Goal: Communication & Community: Participate in discussion

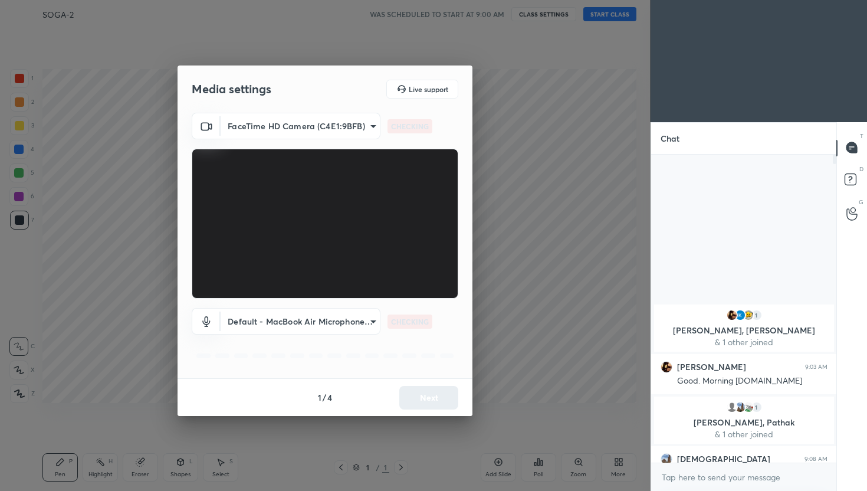
scroll to position [58570, 58382]
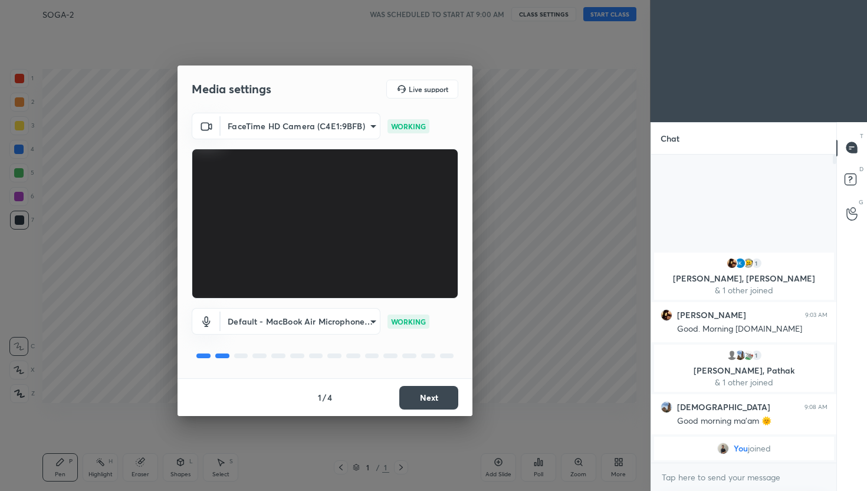
click at [431, 399] on button "Next" at bounding box center [428, 398] width 59 height 24
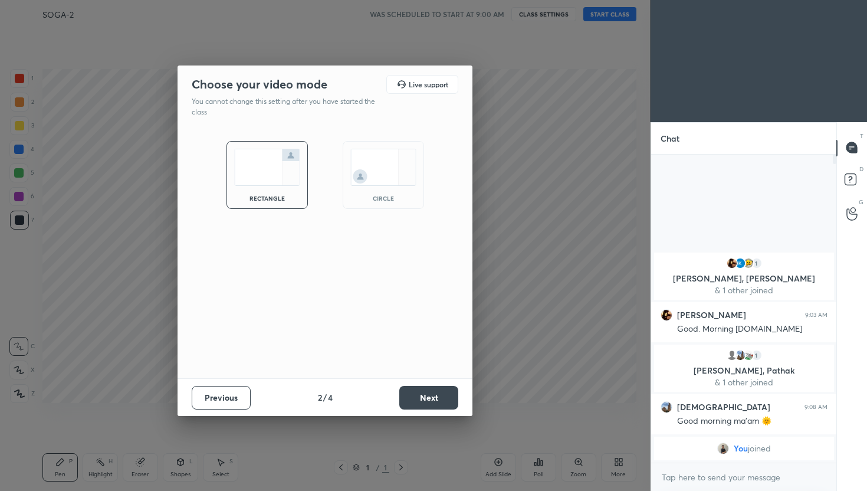
click at [431, 399] on button "Next" at bounding box center [428, 398] width 59 height 24
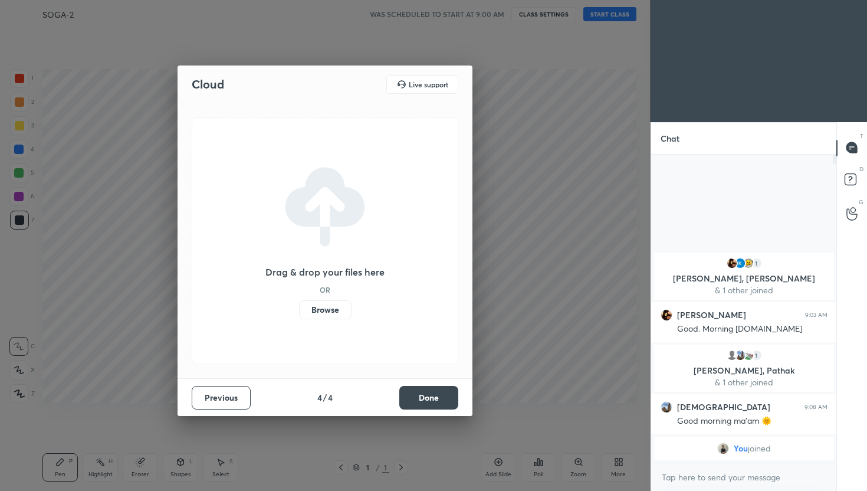
click at [431, 399] on button "Done" at bounding box center [428, 398] width 59 height 24
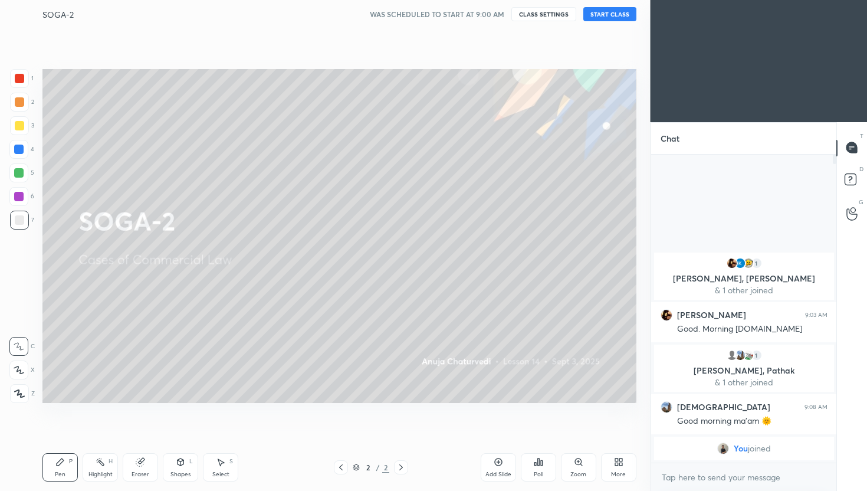
click at [601, 17] on button "START CLASS" at bounding box center [609, 14] width 53 height 14
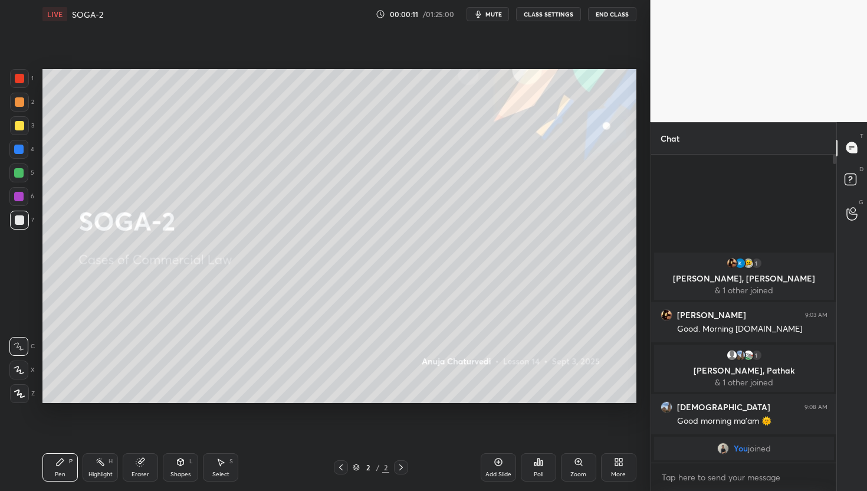
click at [760, 356] on div "1" at bounding box center [756, 355] width 12 height 12
click at [775, 370] on p "[PERSON_NAME], Pathak" at bounding box center [744, 370] width 166 height 9
click at [621, 440] on div "More" at bounding box center [618, 474] width 15 height 6
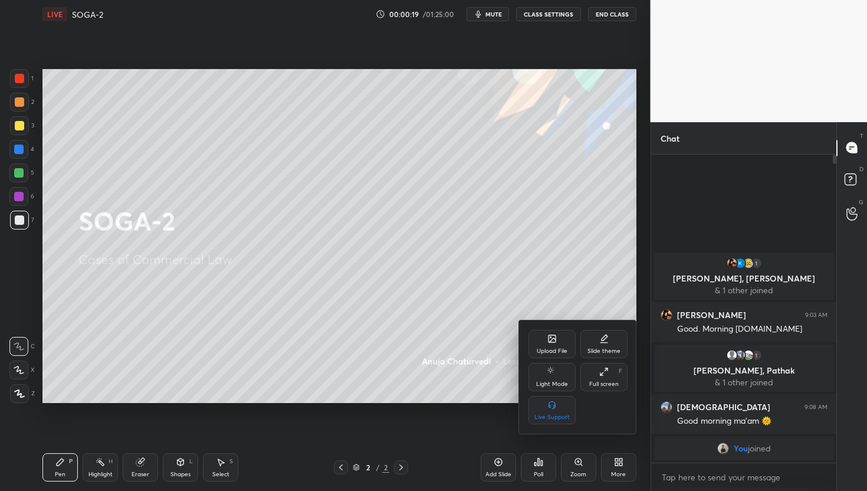
click at [558, 353] on div "Upload File" at bounding box center [552, 351] width 31 height 6
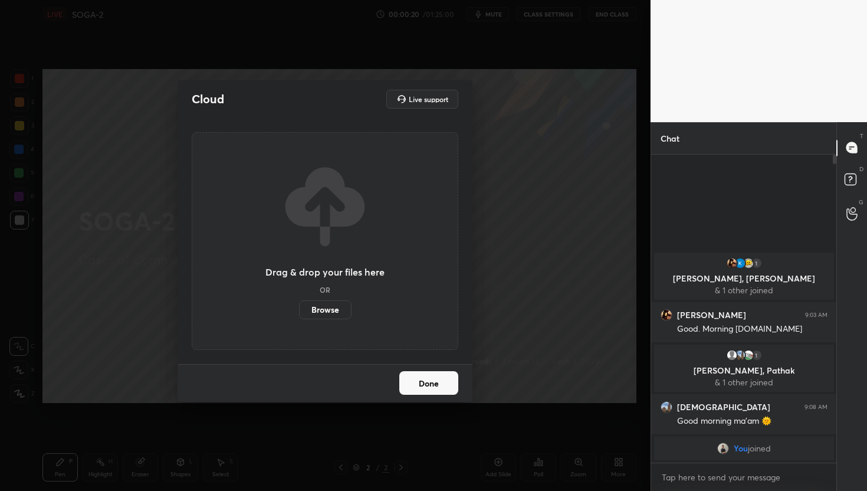
click at [328, 311] on label "Browse" at bounding box center [325, 309] width 52 height 19
click at [299, 311] on input "Browse" at bounding box center [299, 309] width 0 height 19
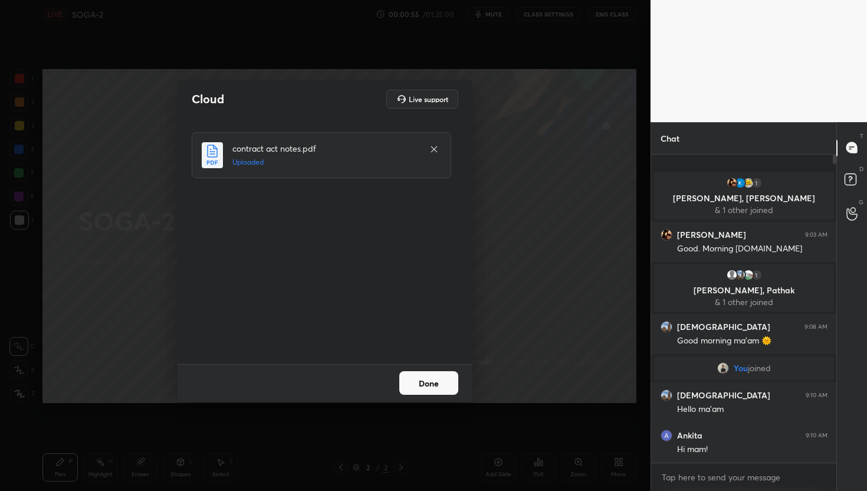
click at [443, 383] on button "Done" at bounding box center [428, 383] width 59 height 24
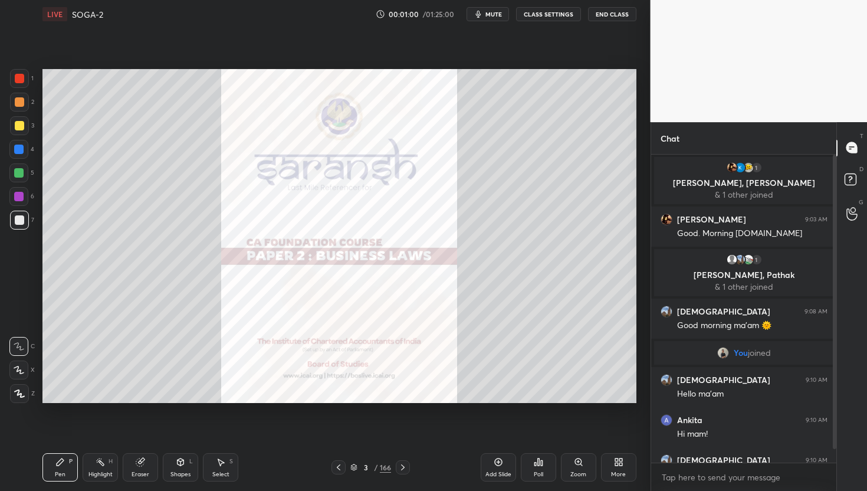
scroll to position [25, 0]
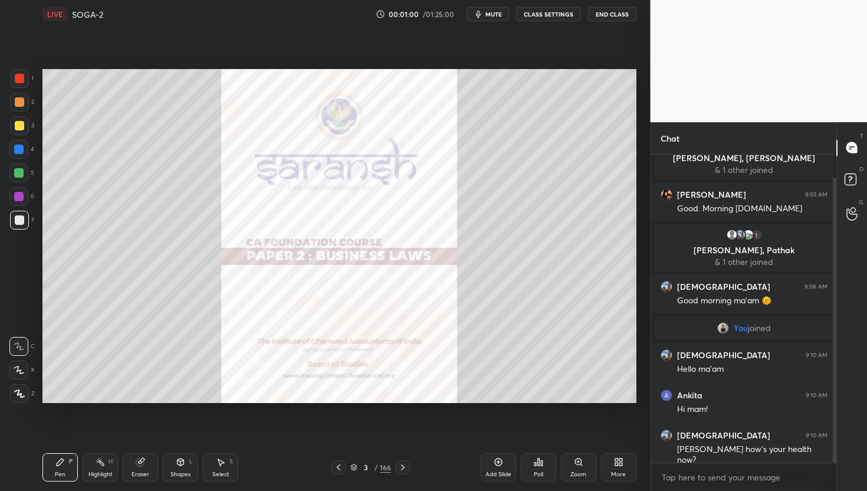
drag, startPoint x: 835, startPoint y: 282, endPoint x: 836, endPoint y: 349, distance: 66.7
click at [836, 349] on div "Chat 1 [PERSON_NAME], [PERSON_NAME] & 1 other joined [PERSON_NAME] 9:03 AM Good…" at bounding box center [759, 306] width 217 height 369
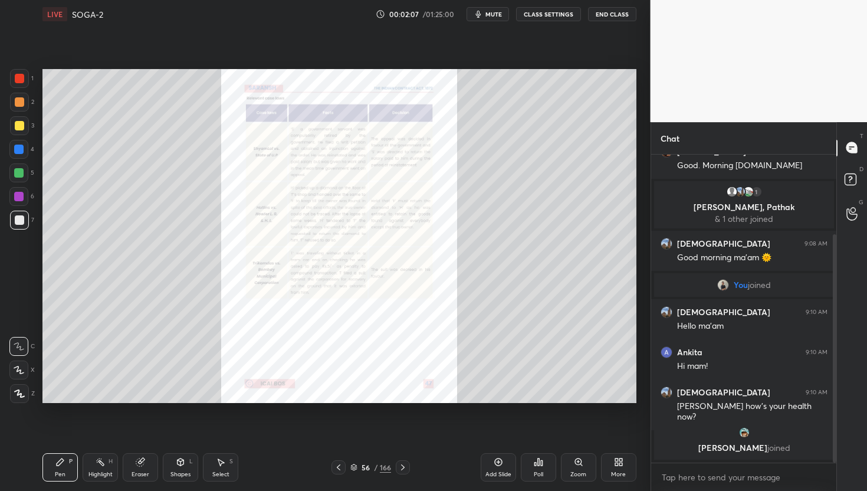
scroll to position [108, 0]
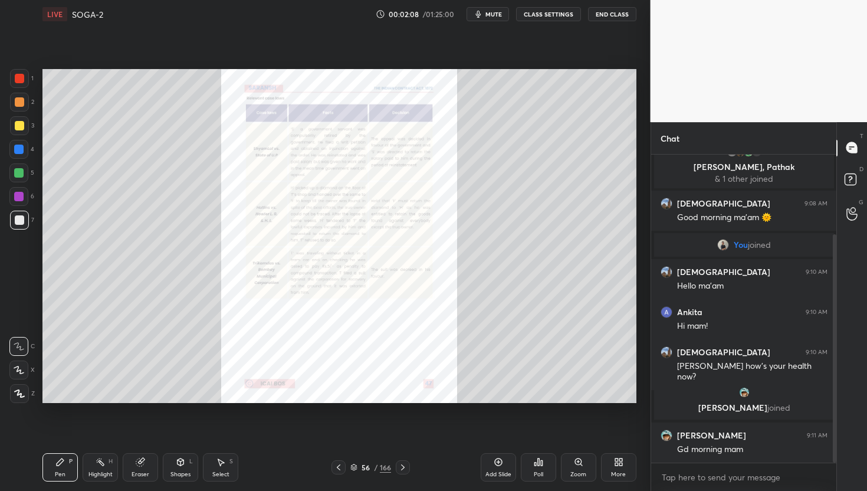
click at [16, 80] on div at bounding box center [19, 78] width 9 height 9
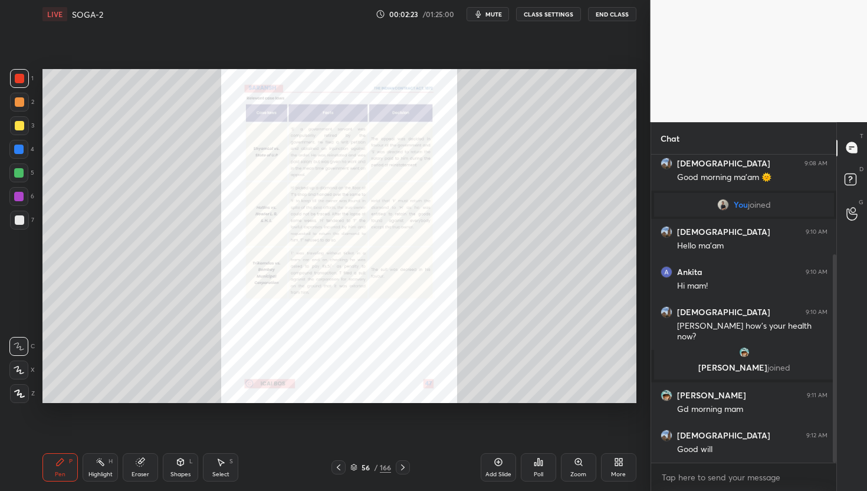
scroll to position [188, 0]
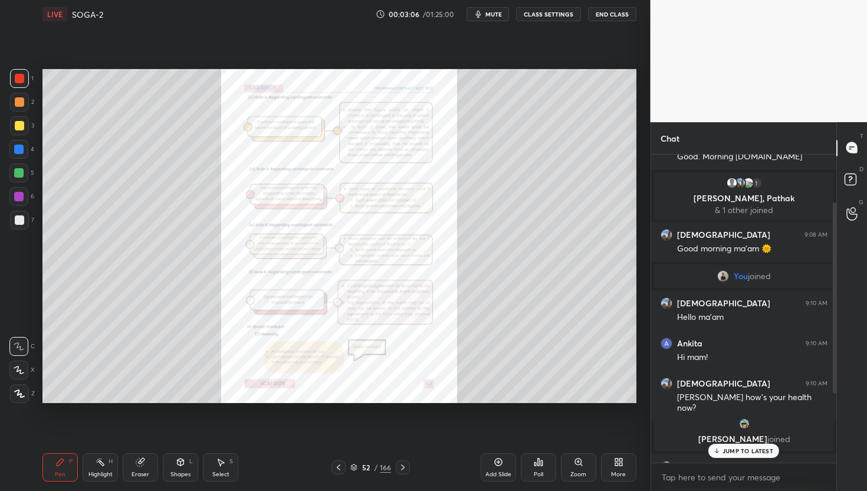
drag, startPoint x: 834, startPoint y: 362, endPoint x: 831, endPoint y: 298, distance: 64.4
click at [831, 297] on div at bounding box center [832, 309] width 7 height 308
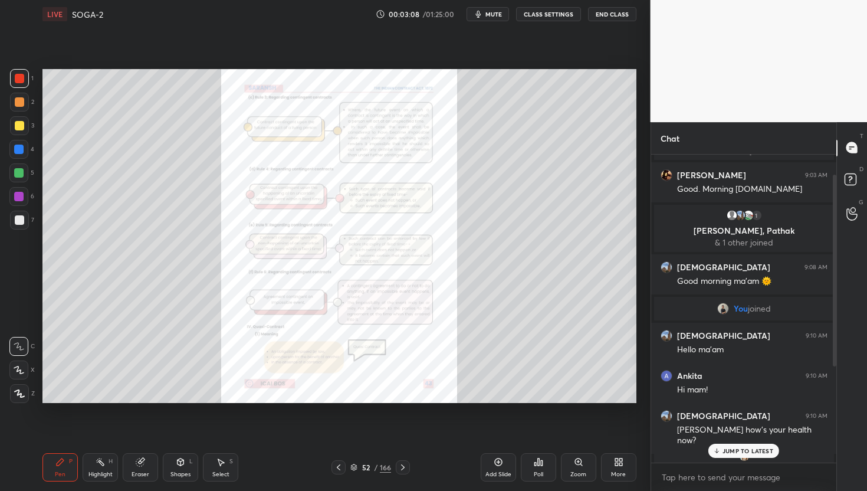
scroll to position [0, 0]
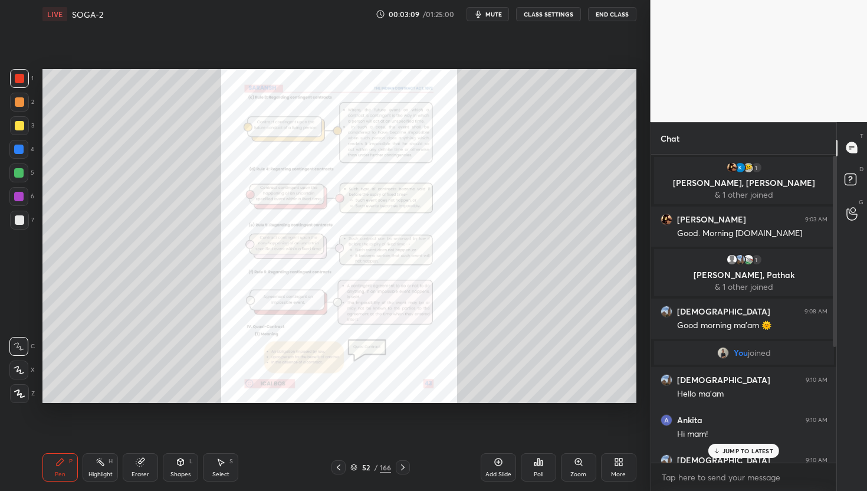
drag, startPoint x: 836, startPoint y: 298, endPoint x: 836, endPoint y: 241, distance: 56.6
click at [836, 241] on div "Chat 1 [PERSON_NAME], [PERSON_NAME] & 1 other joined [PERSON_NAME] 9:03 AM Good…" at bounding box center [759, 306] width 217 height 369
click at [758, 440] on p "JUMP TO LATEST" at bounding box center [748, 450] width 51 height 7
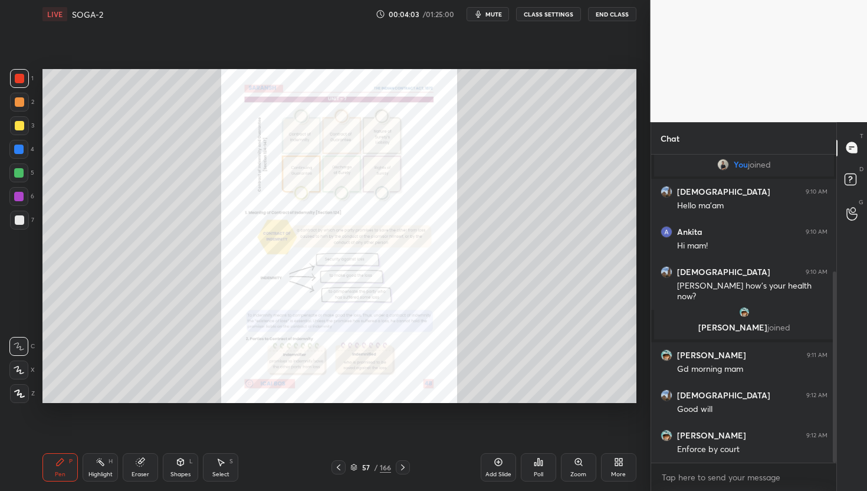
click at [578, 440] on icon at bounding box center [578, 461] width 9 height 9
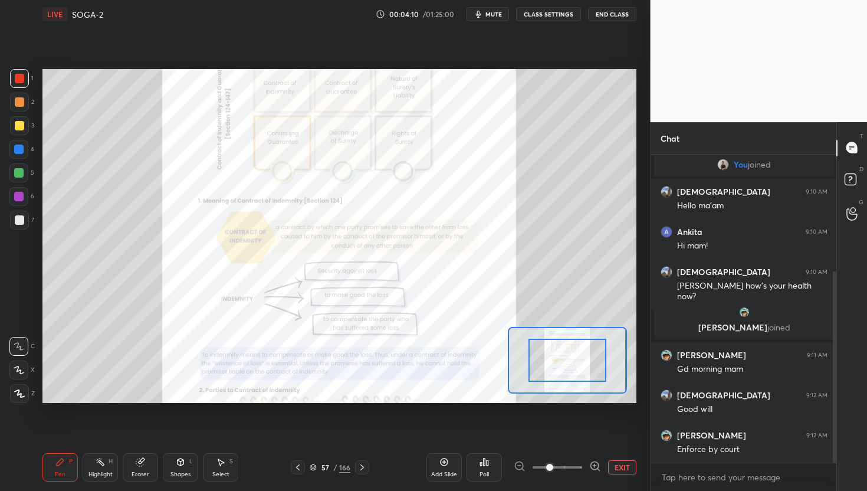
click at [590, 440] on icon at bounding box center [594, 466] width 8 height 8
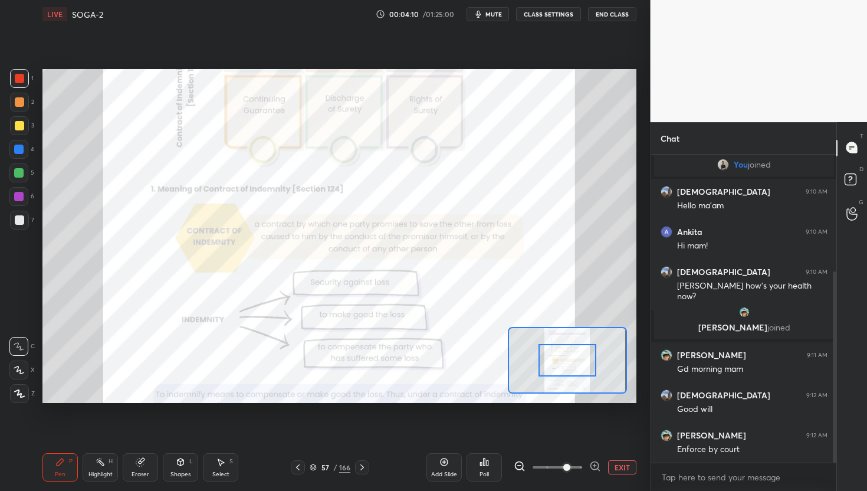
click at [590, 440] on icon at bounding box center [594, 466] width 8 height 8
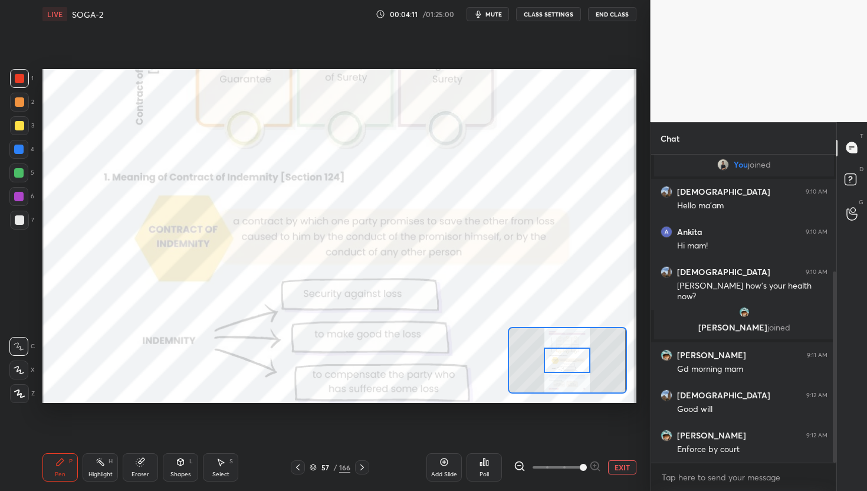
click at [587, 440] on span at bounding box center [583, 467] width 7 height 7
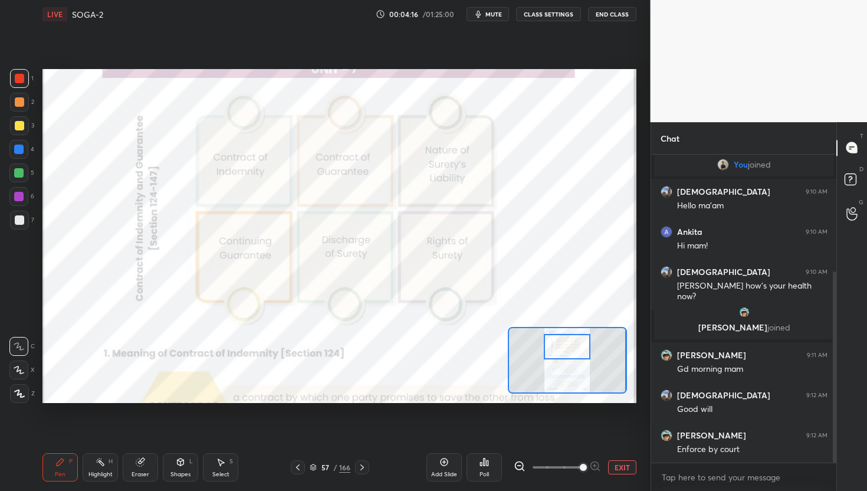
drag, startPoint x: 575, startPoint y: 361, endPoint x: 575, endPoint y: 346, distance: 15.3
click at [575, 346] on div at bounding box center [567, 347] width 47 height 26
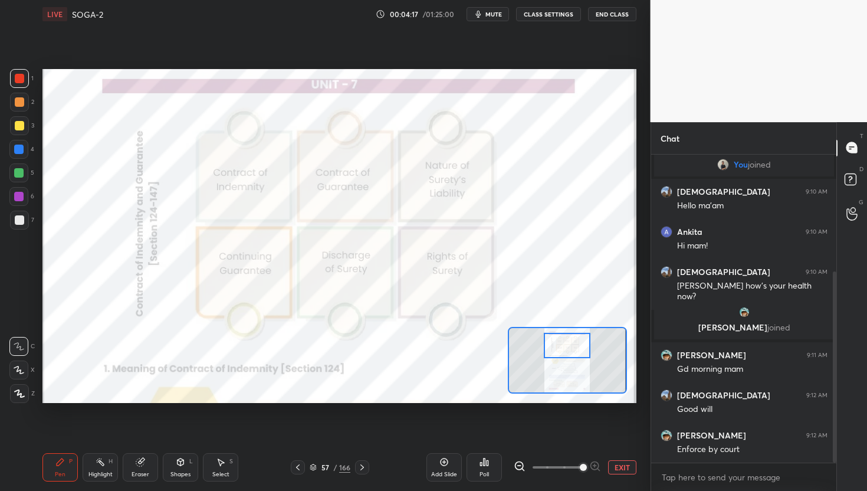
click at [575, 346] on div at bounding box center [567, 346] width 47 height 26
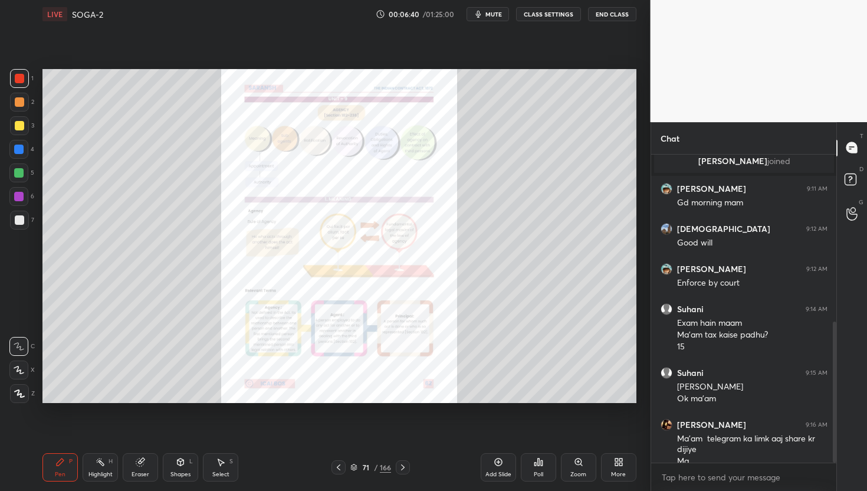
scroll to position [366, 0]
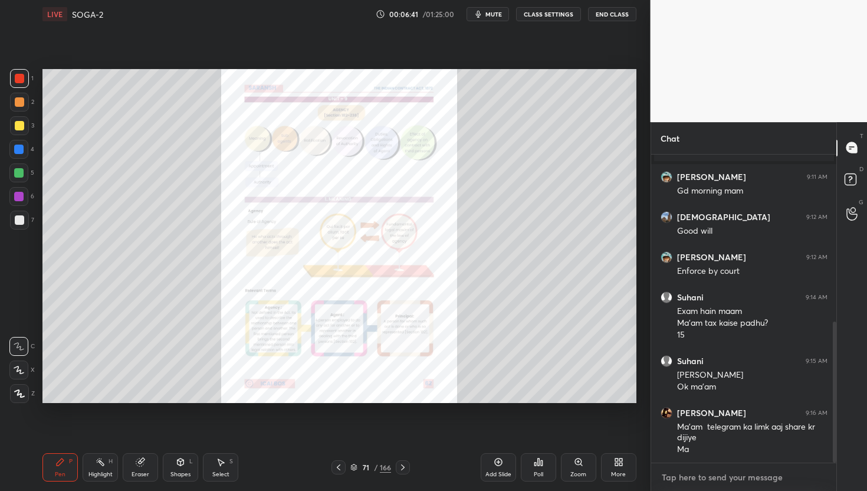
type textarea "x"
click at [678, 440] on textarea at bounding box center [744, 477] width 167 height 19
paste textarea "[URL][DOMAIN_NAME]"
type textarea "[URL][DOMAIN_NAME]"
type textarea "x"
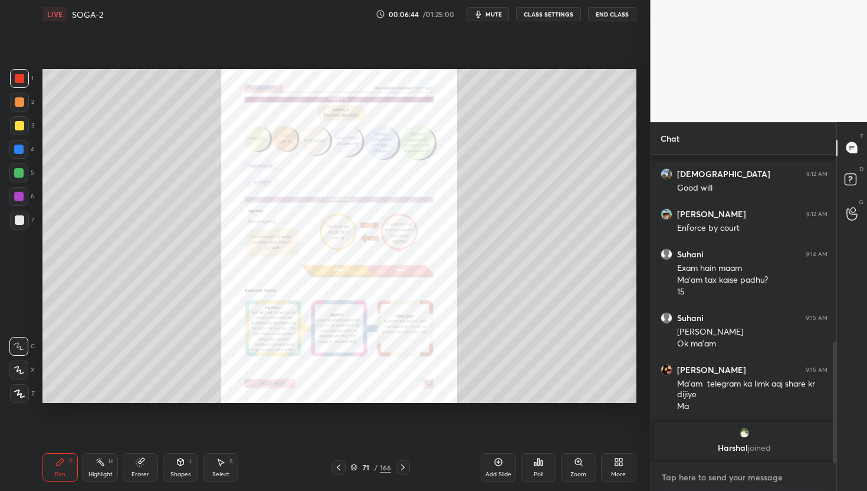
scroll to position [475, 0]
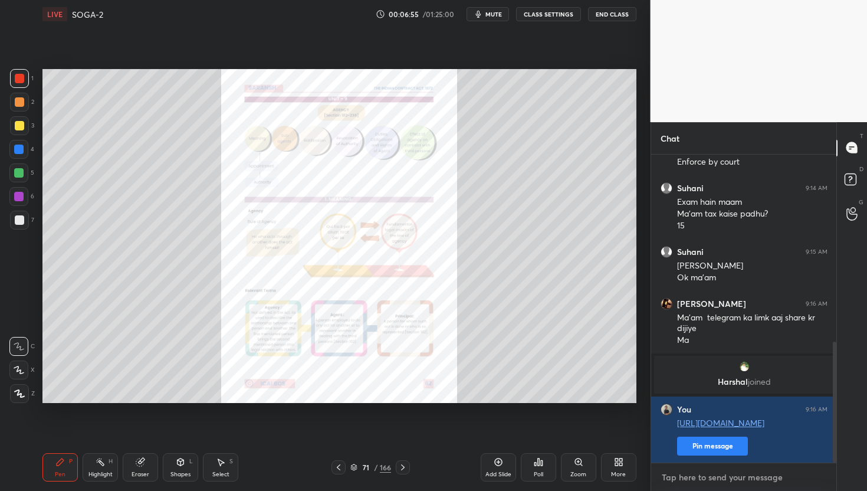
type textarea "x"
click at [715, 440] on textarea at bounding box center [744, 477] width 167 height 19
paste textarea "[URL][DOMAIN_NAME]"
type textarea "[URL][DOMAIN_NAME]"
type textarea "x"
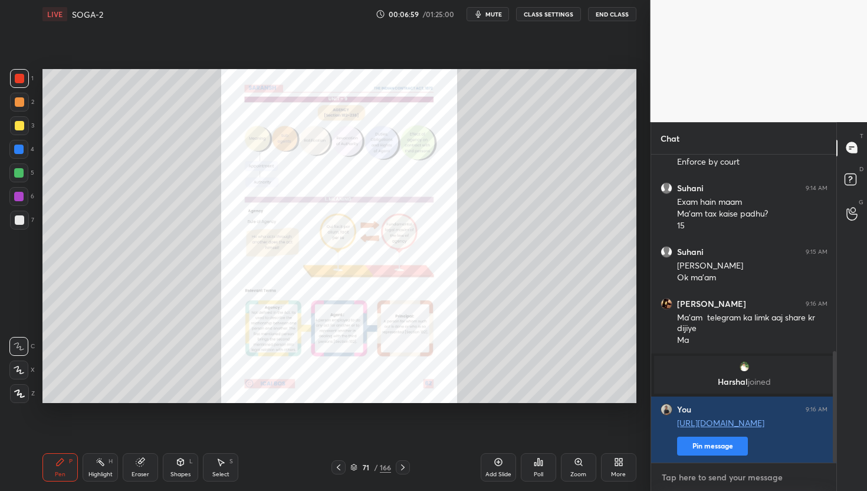
scroll to position [541, 0]
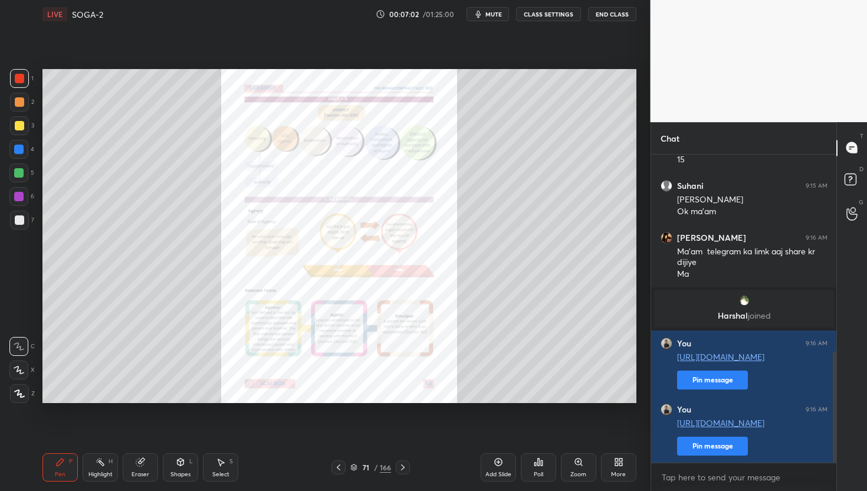
click at [580, 440] on div "Zoom" at bounding box center [578, 467] width 35 height 28
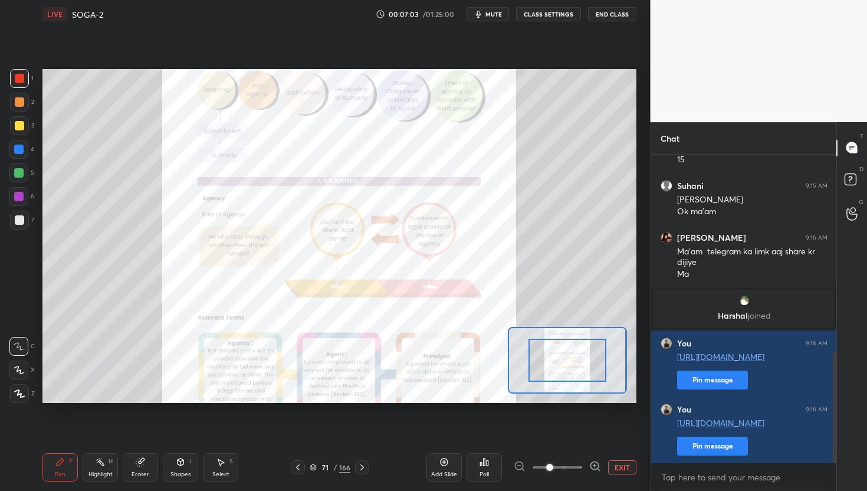
click at [592, 440] on icon at bounding box center [595, 466] width 12 height 12
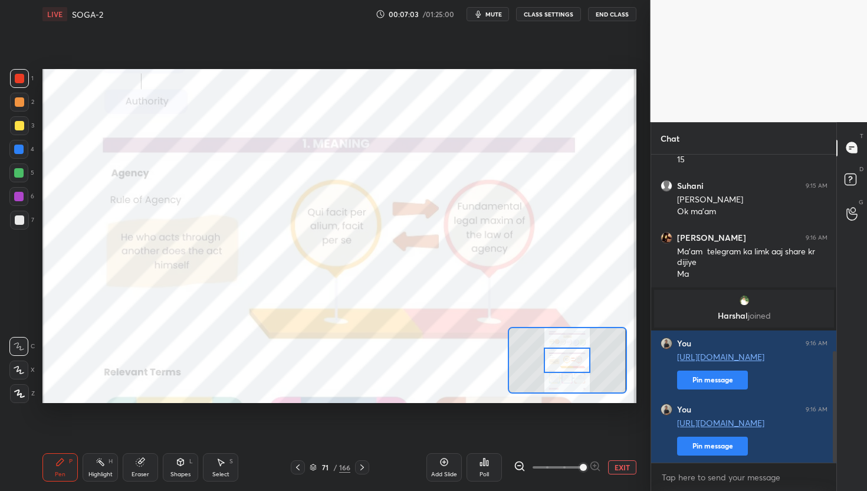
click at [587, 440] on span at bounding box center [583, 467] width 7 height 7
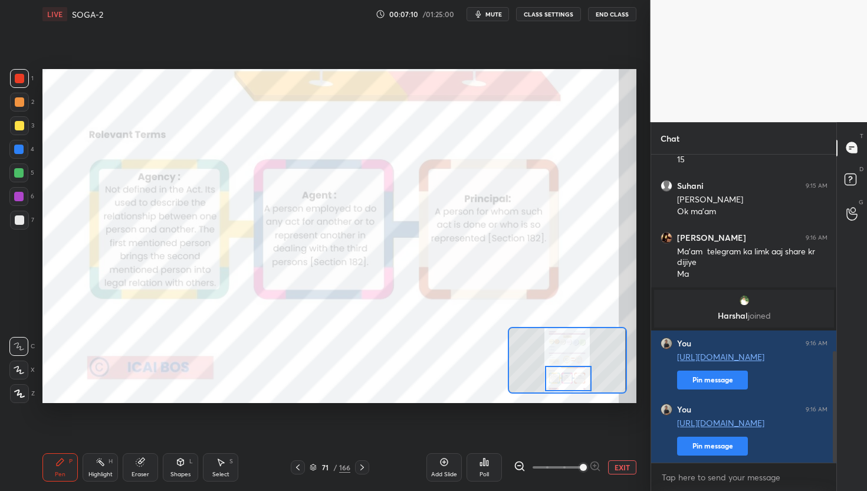
drag, startPoint x: 564, startPoint y: 354, endPoint x: 566, endPoint y: 376, distance: 21.9
click at [566, 376] on div at bounding box center [568, 379] width 47 height 26
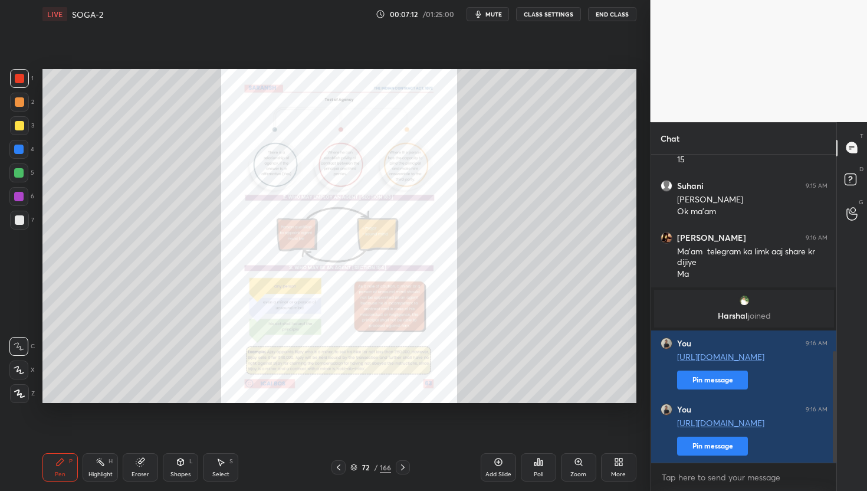
click at [581, 440] on div "Zoom" at bounding box center [578, 467] width 35 height 28
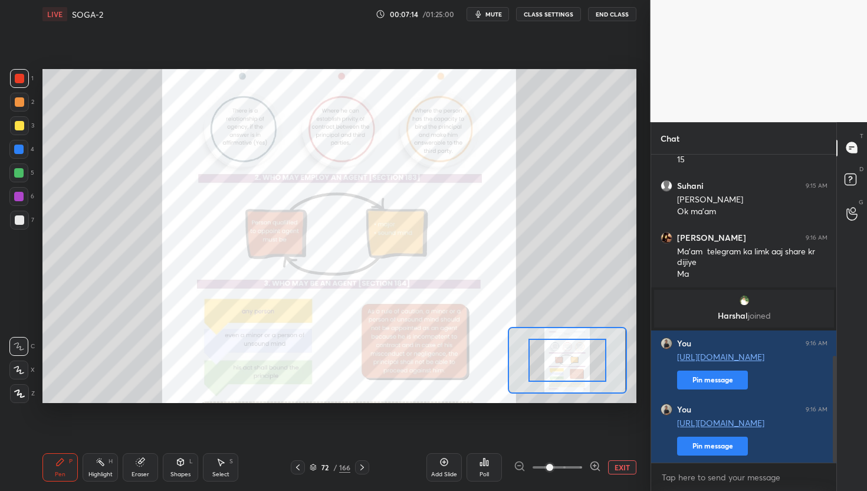
scroll to position [582, 0]
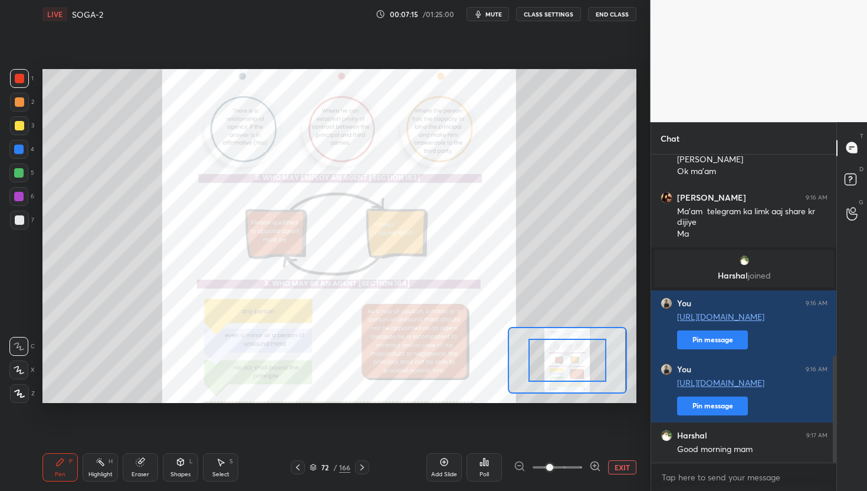
click at [592, 440] on icon at bounding box center [595, 466] width 12 height 12
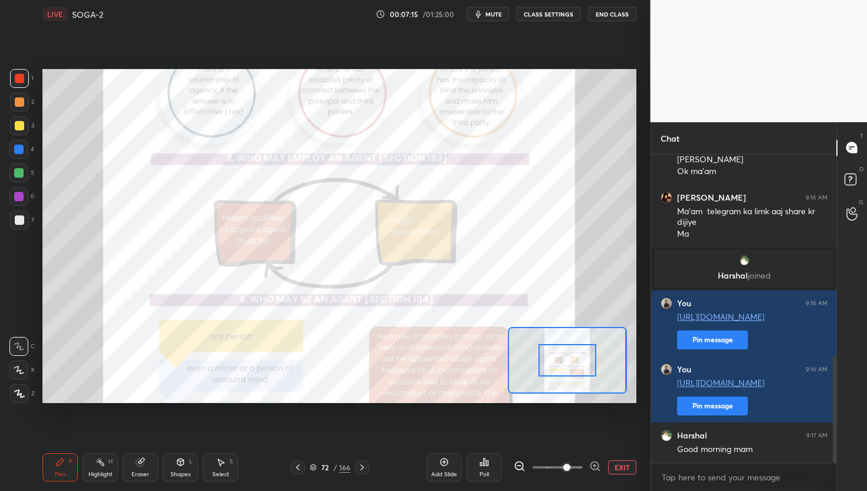
click at [592, 440] on icon at bounding box center [595, 466] width 12 height 12
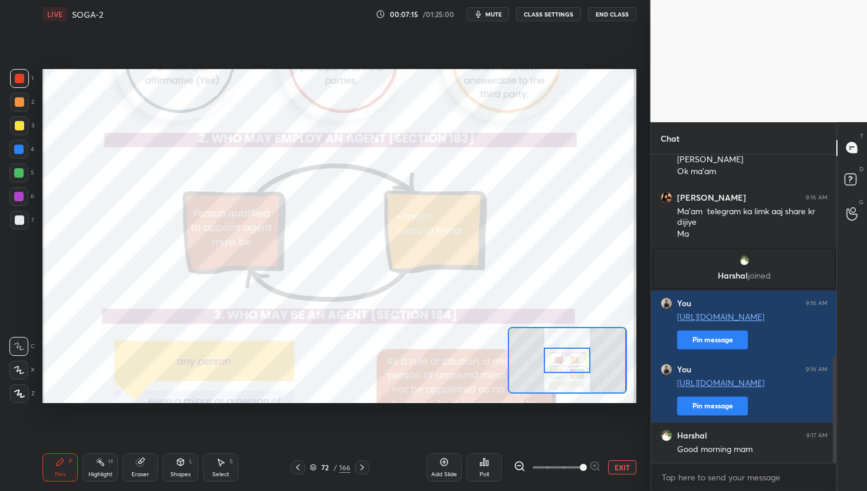
click at [587, 440] on span at bounding box center [583, 467] width 7 height 7
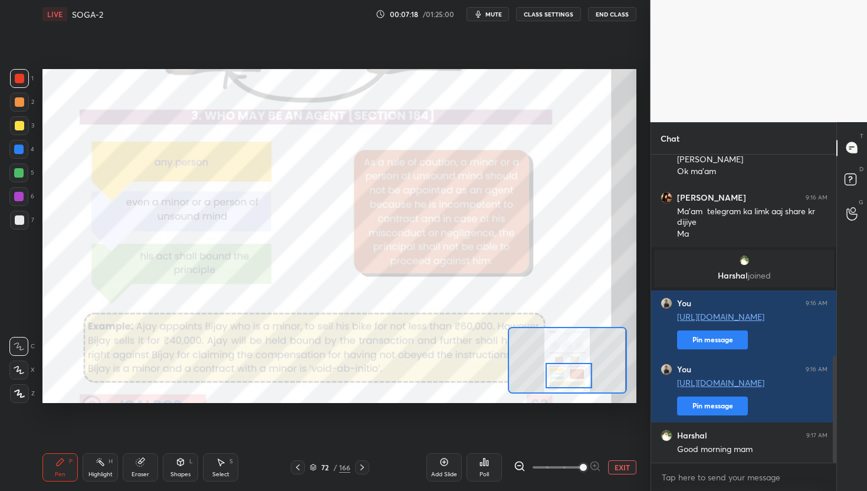
drag, startPoint x: 579, startPoint y: 363, endPoint x: 580, endPoint y: 378, distance: 15.4
click at [580, 378] on div at bounding box center [569, 376] width 47 height 26
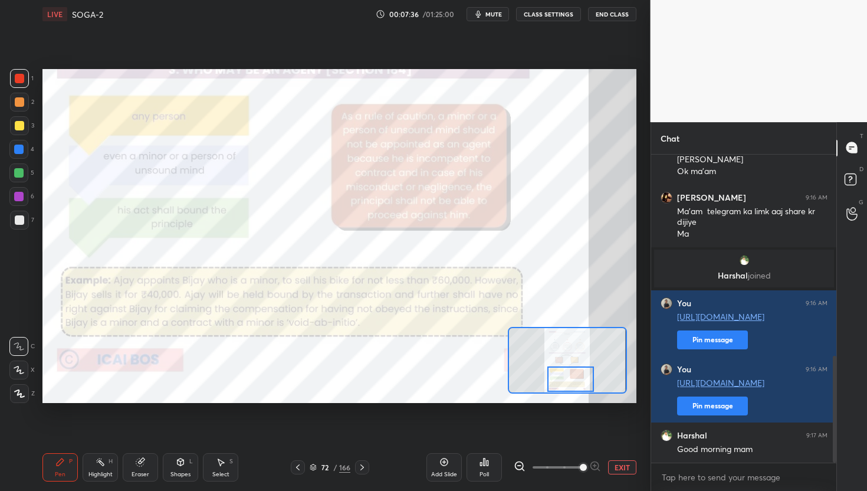
click at [582, 382] on div at bounding box center [570, 379] width 47 height 26
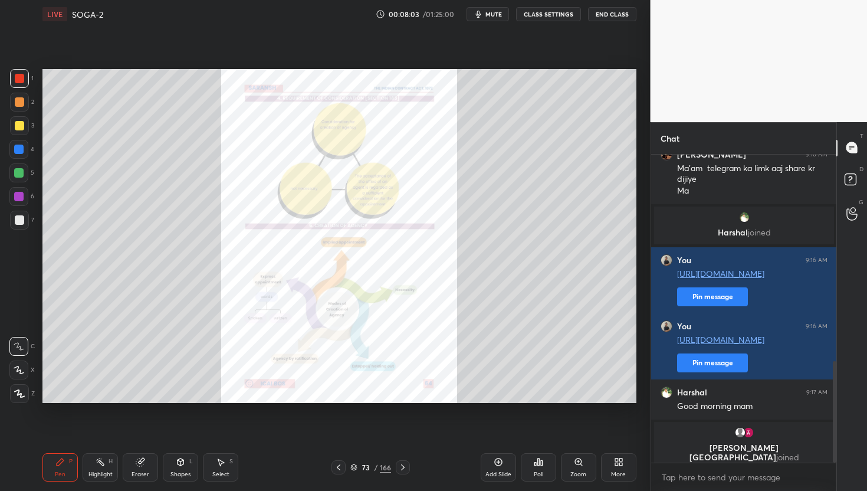
scroll to position [609, 0]
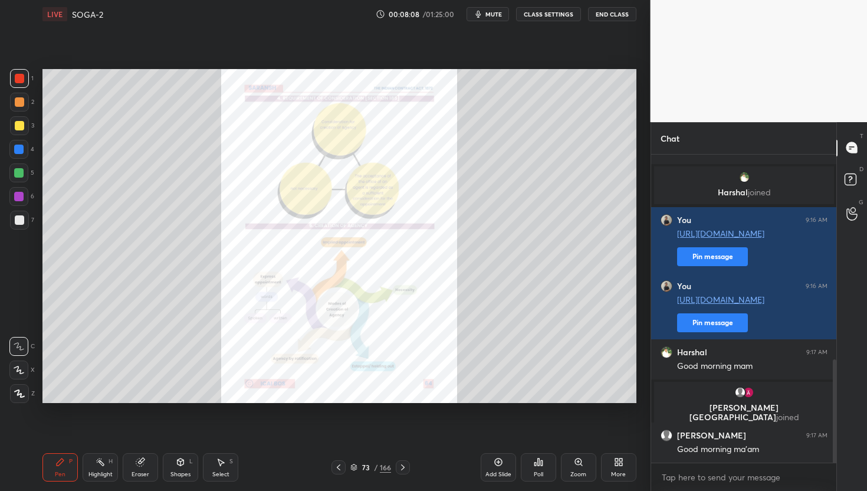
click at [722, 440] on div "Good morning ma'am" at bounding box center [752, 450] width 150 height 12
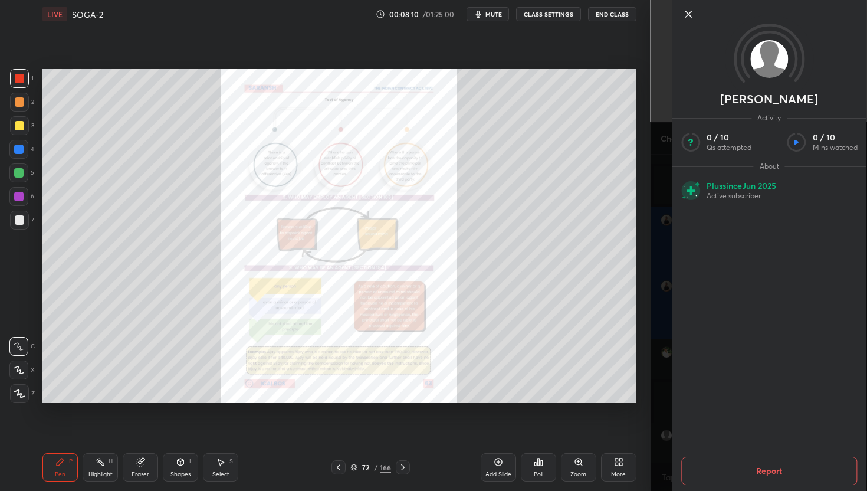
click at [690, 12] on icon at bounding box center [688, 14] width 6 height 6
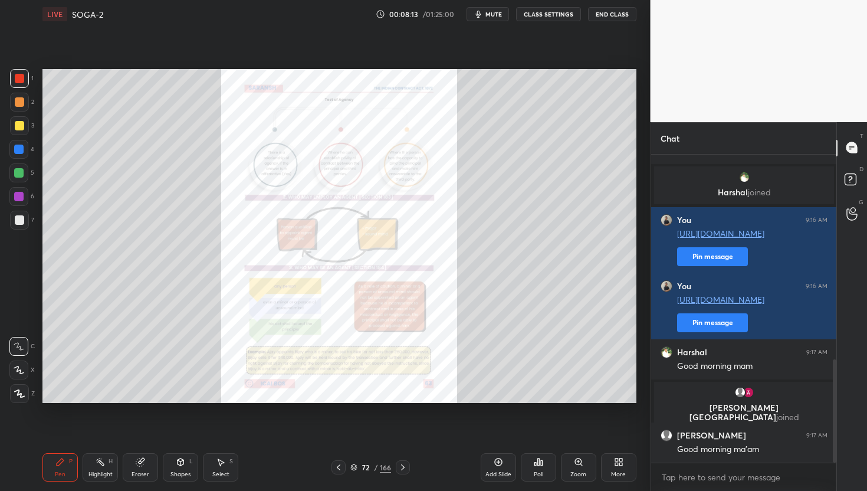
click at [590, 440] on div "Zoom" at bounding box center [578, 467] width 35 height 28
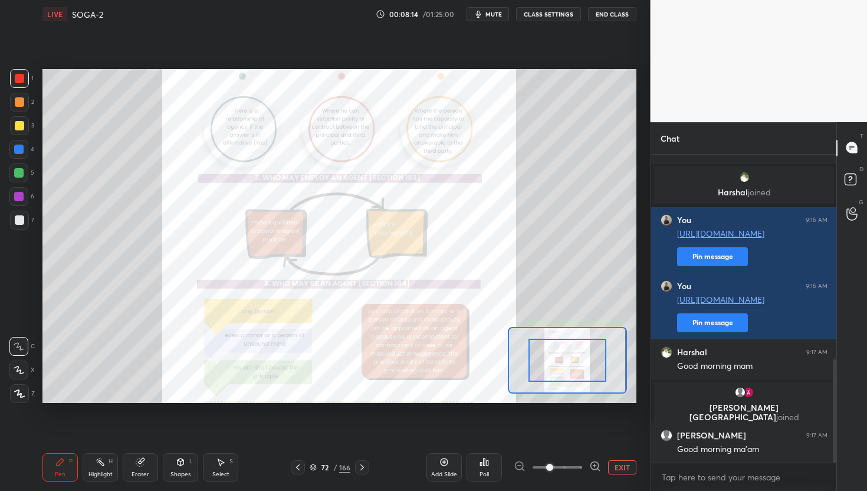
click at [597, 440] on icon at bounding box center [595, 466] width 12 height 12
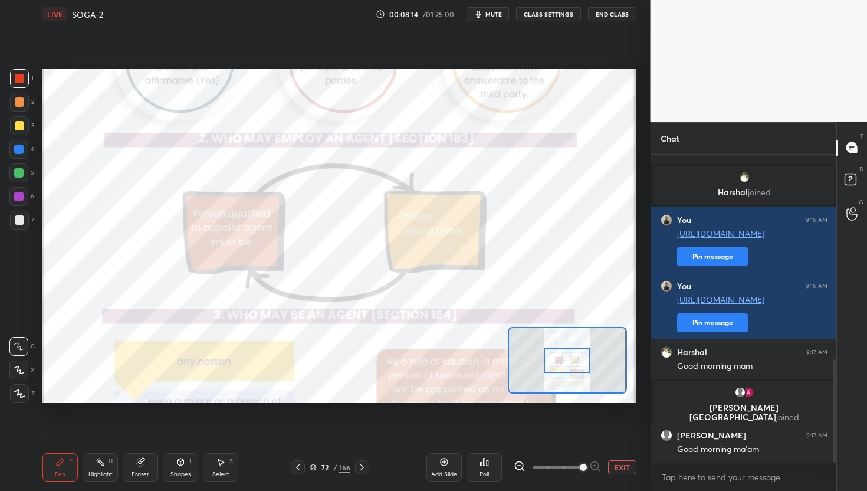
click at [597, 440] on div at bounding box center [557, 467] width 87 height 14
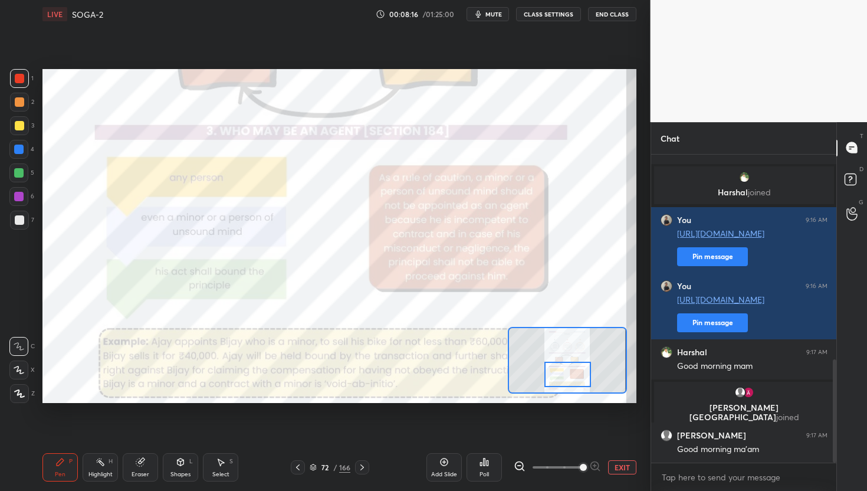
drag, startPoint x: 563, startPoint y: 358, endPoint x: 564, endPoint y: 373, distance: 14.8
click at [564, 373] on div at bounding box center [567, 375] width 47 height 26
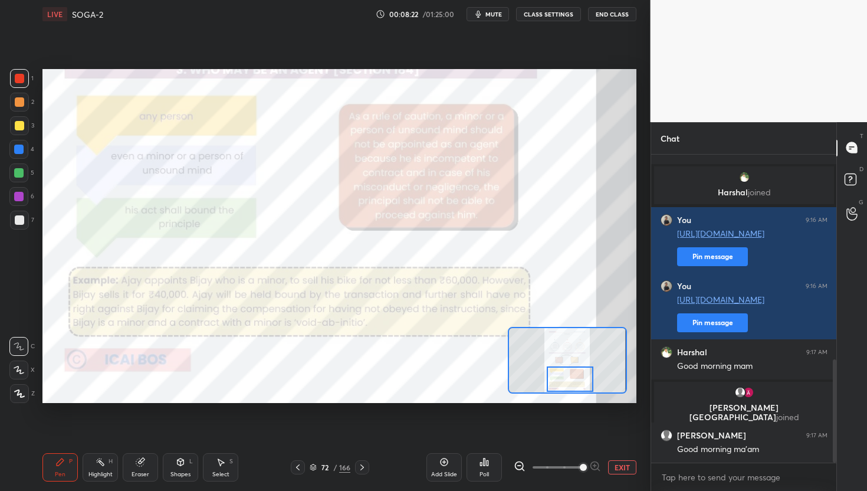
drag, startPoint x: 575, startPoint y: 366, endPoint x: 577, endPoint y: 383, distance: 16.7
click at [577, 383] on div at bounding box center [570, 379] width 47 height 26
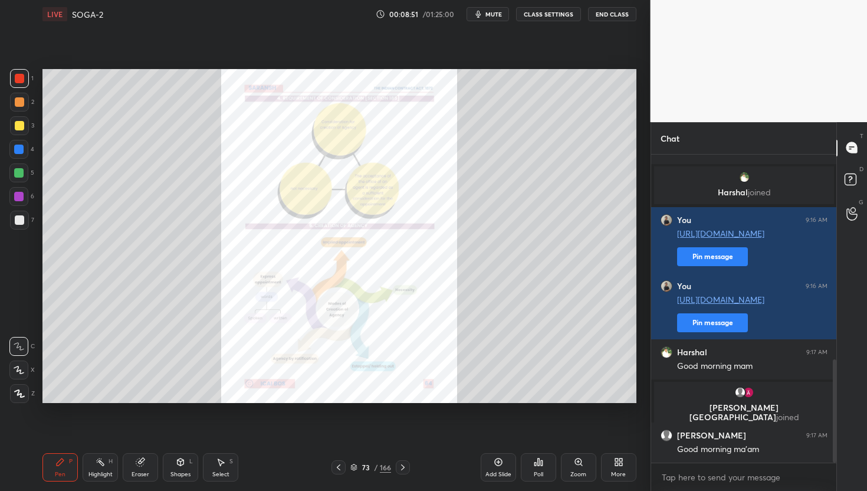
click at [583, 440] on div "Zoom" at bounding box center [578, 474] width 16 height 6
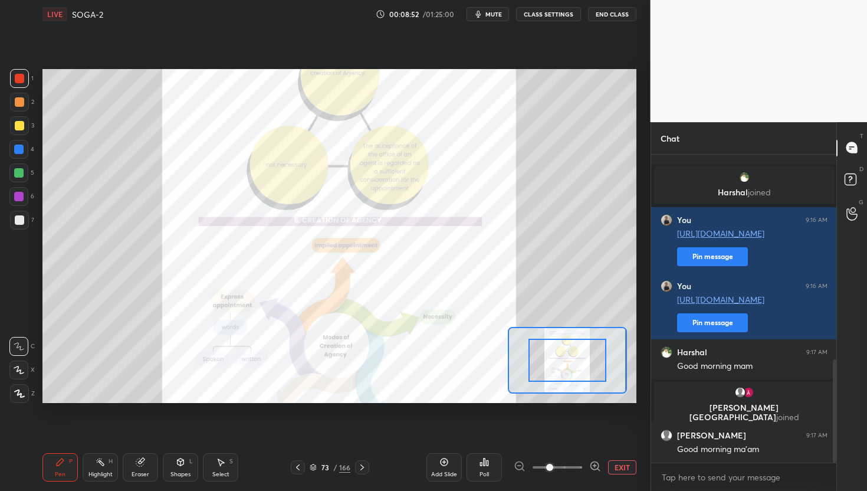
click at [597, 440] on icon at bounding box center [595, 466] width 12 height 12
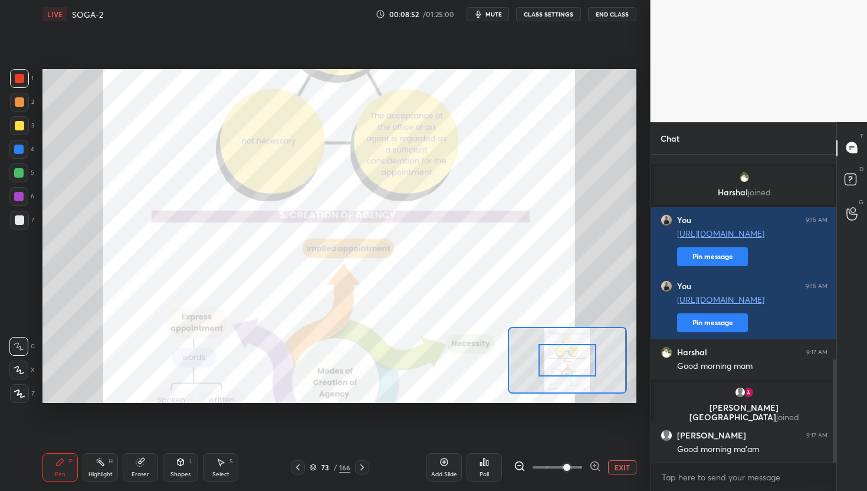
click at [597, 440] on icon at bounding box center [595, 466] width 12 height 12
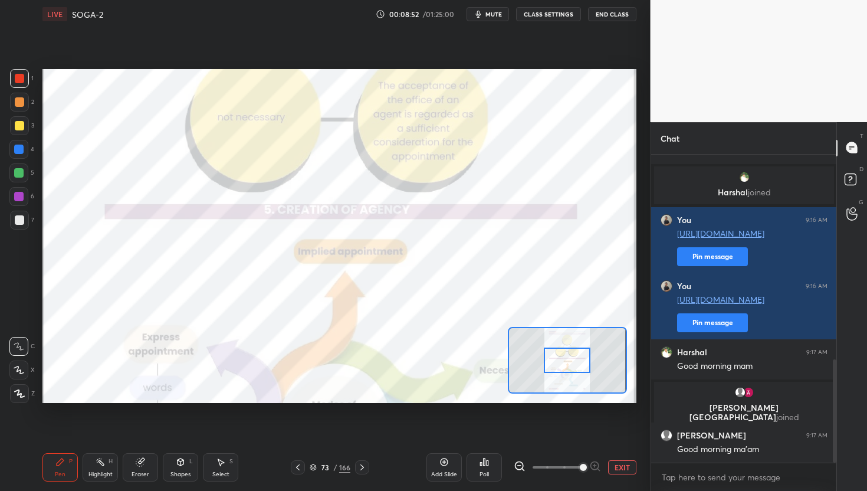
click at [597, 440] on div at bounding box center [557, 467] width 87 height 14
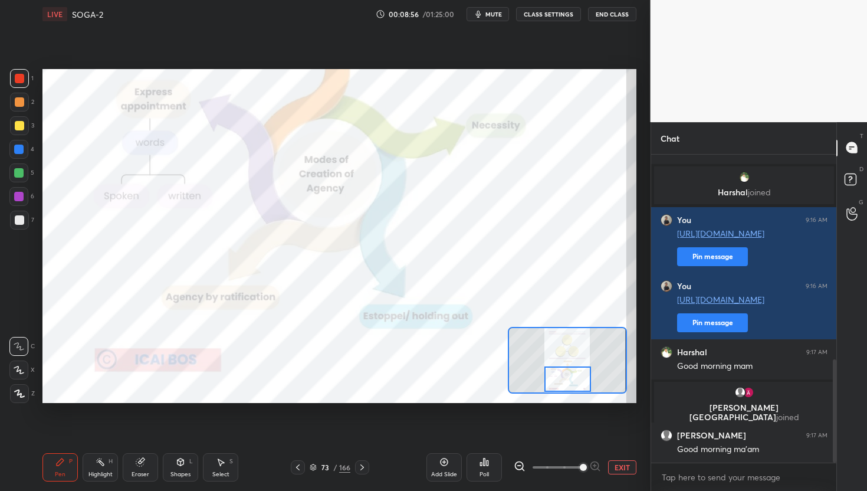
drag, startPoint x: 579, startPoint y: 357, endPoint x: 579, endPoint y: 386, distance: 28.3
click at [579, 386] on div at bounding box center [567, 379] width 47 height 26
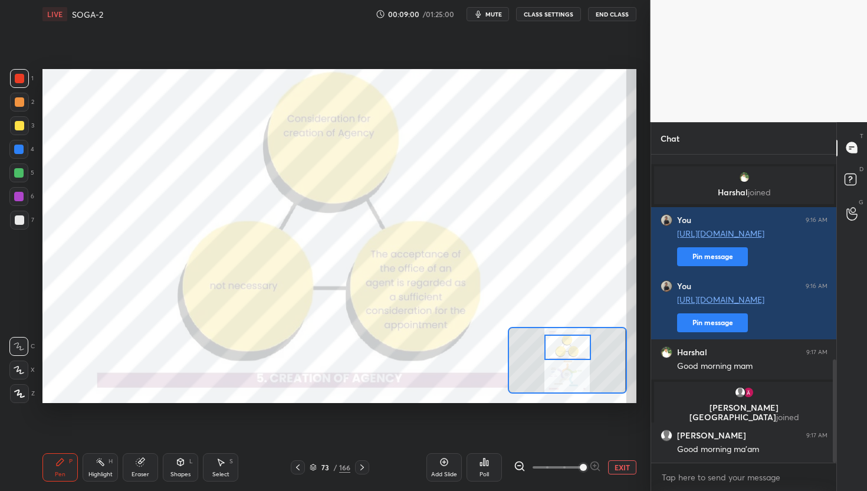
drag, startPoint x: 577, startPoint y: 373, endPoint x: 577, endPoint y: 343, distance: 30.1
click at [577, 343] on div at bounding box center [567, 347] width 47 height 26
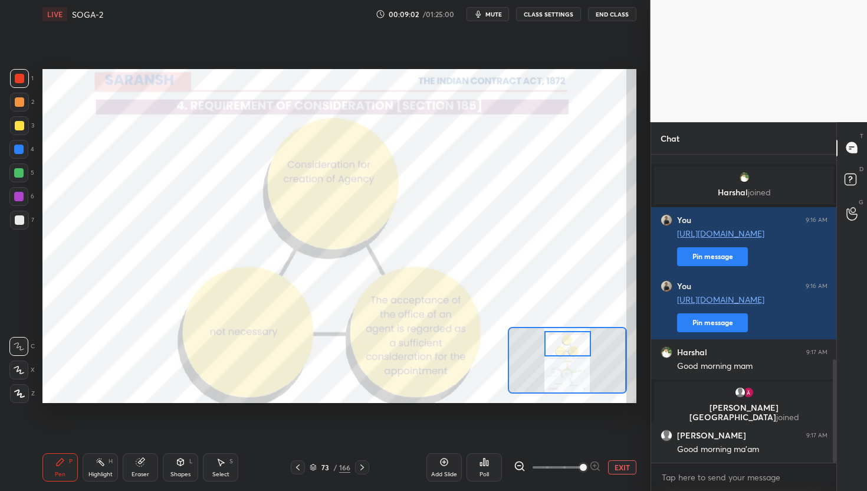
click at [577, 339] on div at bounding box center [567, 344] width 47 height 26
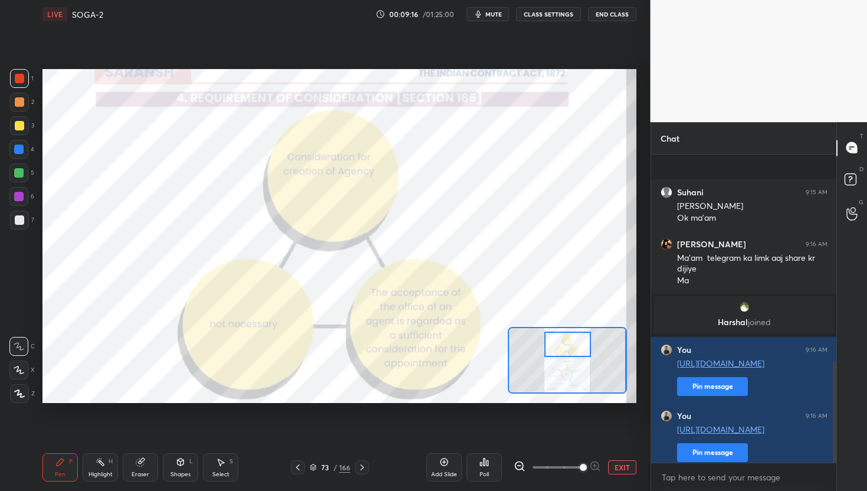
scroll to position [632, 0]
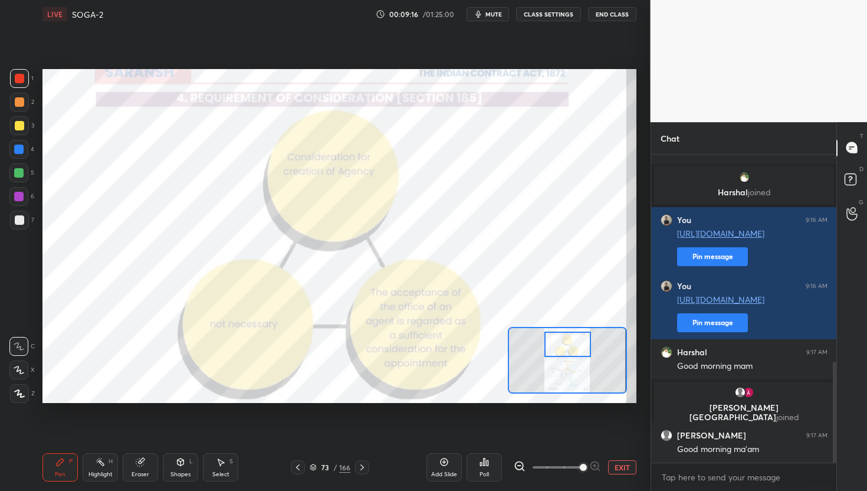
drag, startPoint x: 834, startPoint y: 402, endPoint x: 837, endPoint y: 490, distance: 87.9
click at [837, 440] on div "Chat [PERSON_NAME] 9:15 AM Hanji Ok ma'am [PERSON_NAME] 9:16 AM Ma'am telegram …" at bounding box center [759, 306] width 217 height 369
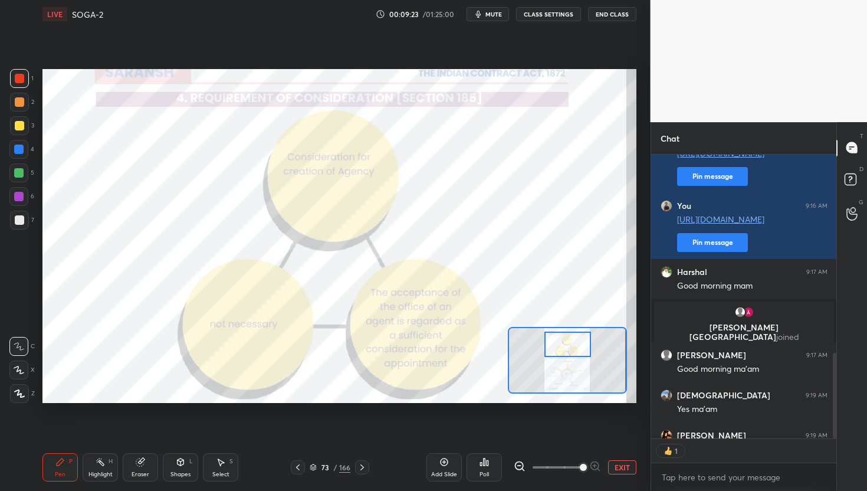
scroll to position [4, 4]
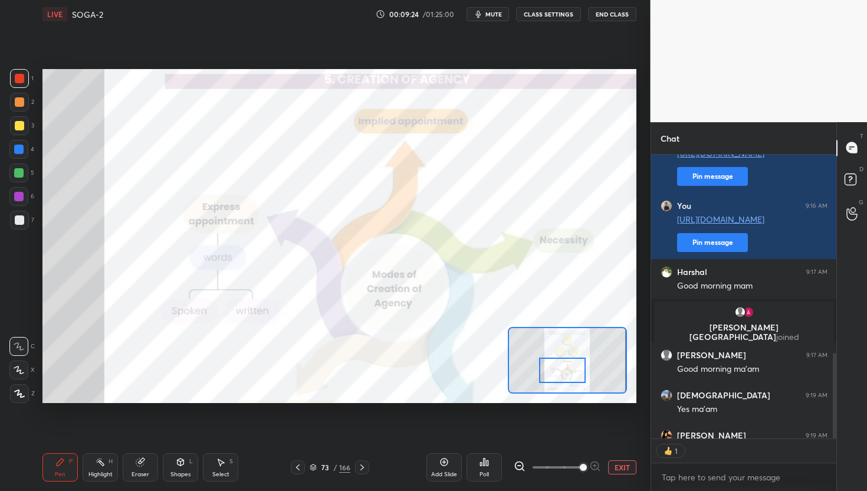
drag, startPoint x: 563, startPoint y: 346, endPoint x: 557, endPoint y: 372, distance: 26.5
click at [557, 372] on div at bounding box center [562, 370] width 47 height 26
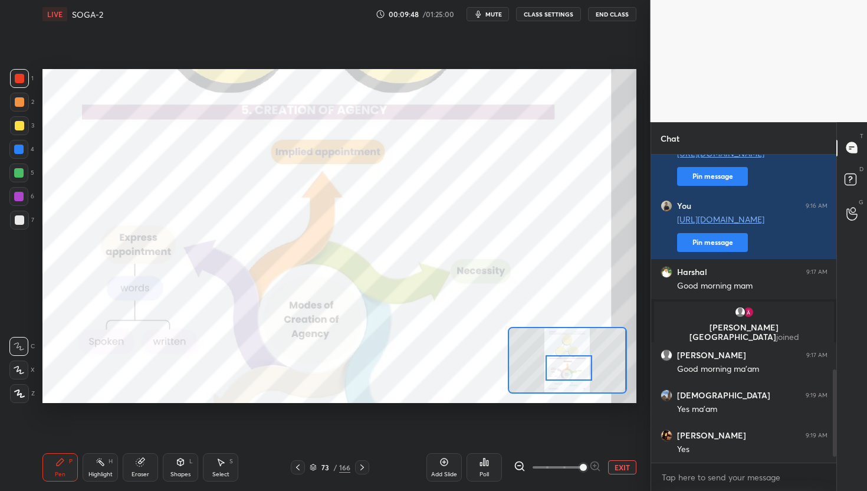
drag, startPoint x: 557, startPoint y: 372, endPoint x: 564, endPoint y: 370, distance: 6.9
click at [564, 370] on div at bounding box center [569, 368] width 47 height 26
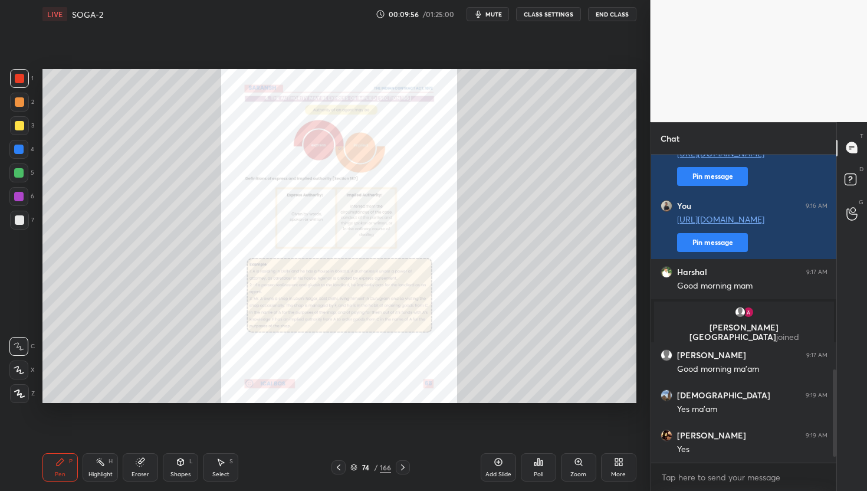
click at [580, 440] on icon at bounding box center [578, 461] width 9 height 9
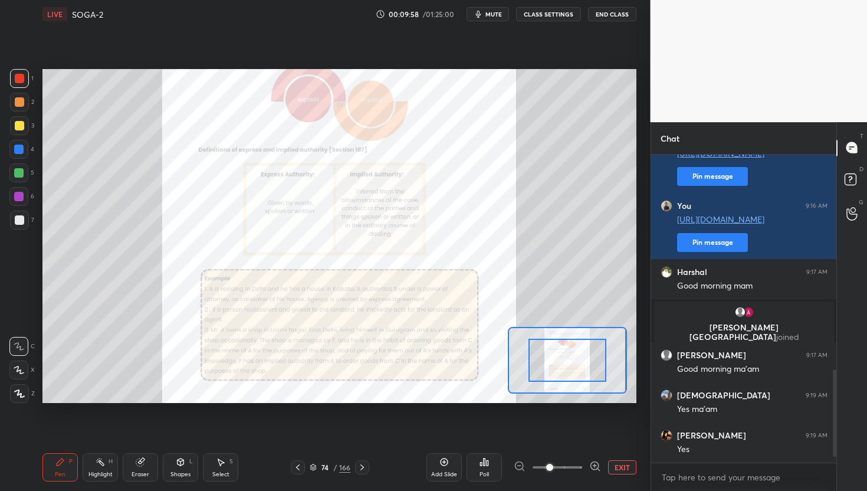
click at [596, 440] on icon at bounding box center [595, 466] width 12 height 12
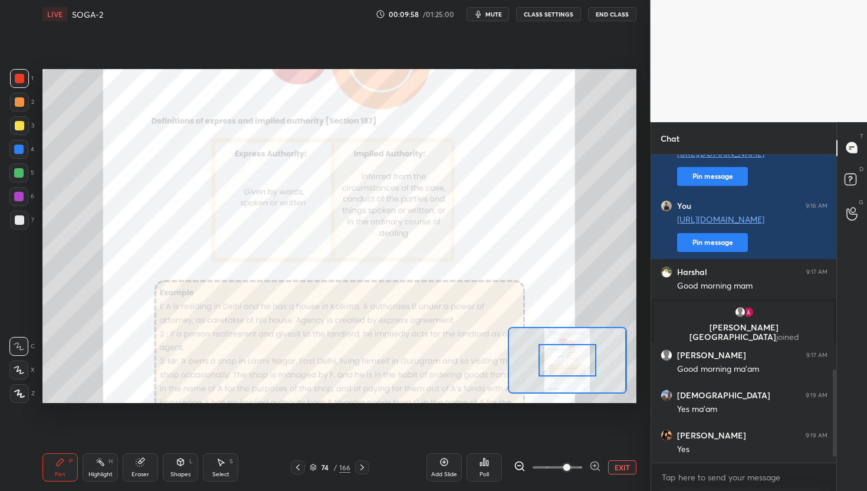
click at [596, 440] on icon at bounding box center [595, 466] width 12 height 12
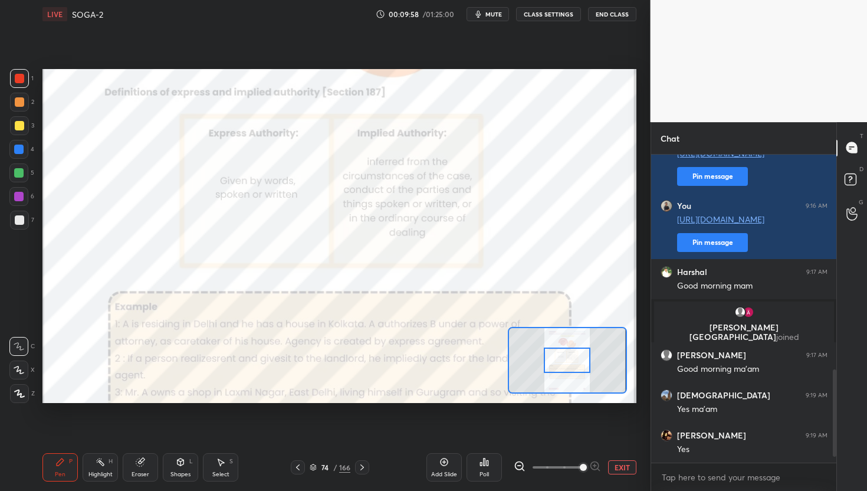
click at [596, 440] on div at bounding box center [557, 467] width 87 height 14
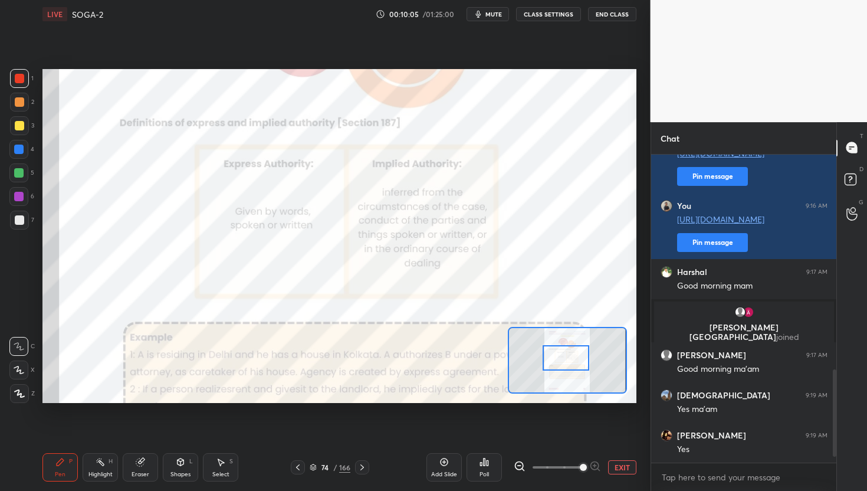
click at [576, 355] on div at bounding box center [566, 358] width 47 height 26
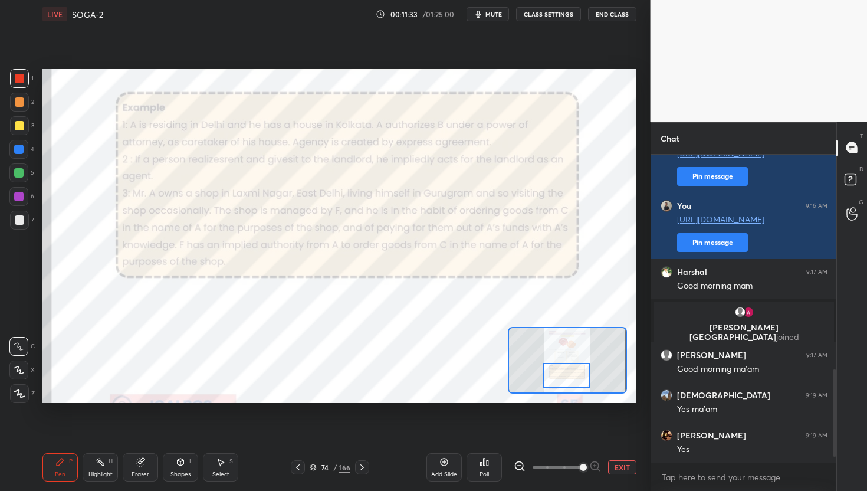
drag, startPoint x: 578, startPoint y: 351, endPoint x: 579, endPoint y: 369, distance: 17.7
click at [579, 369] on div at bounding box center [566, 376] width 47 height 26
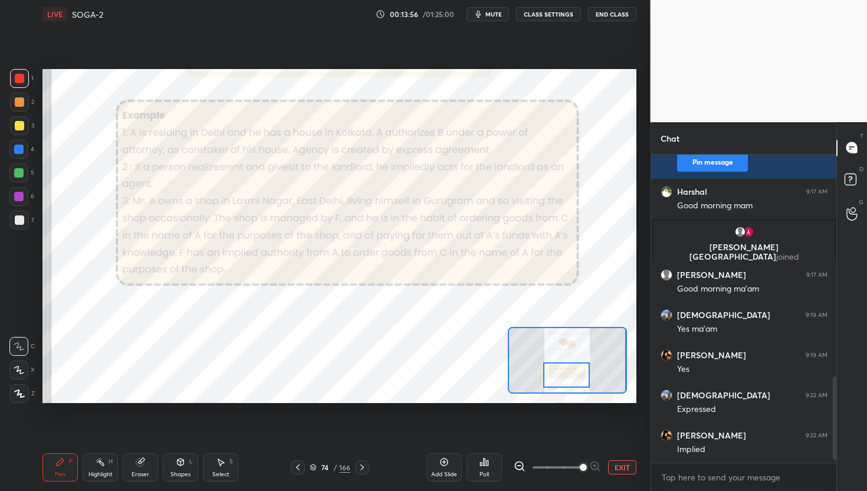
scroll to position [832, 0]
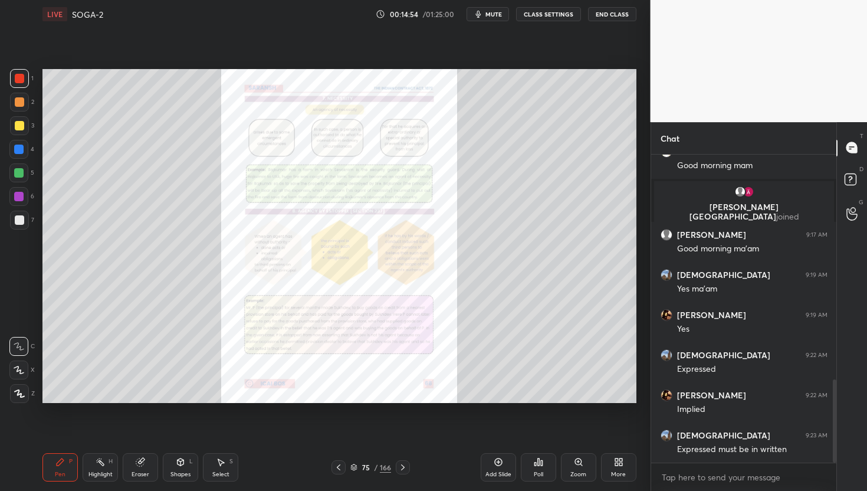
click at [582, 440] on div "Zoom" at bounding box center [578, 474] width 16 height 6
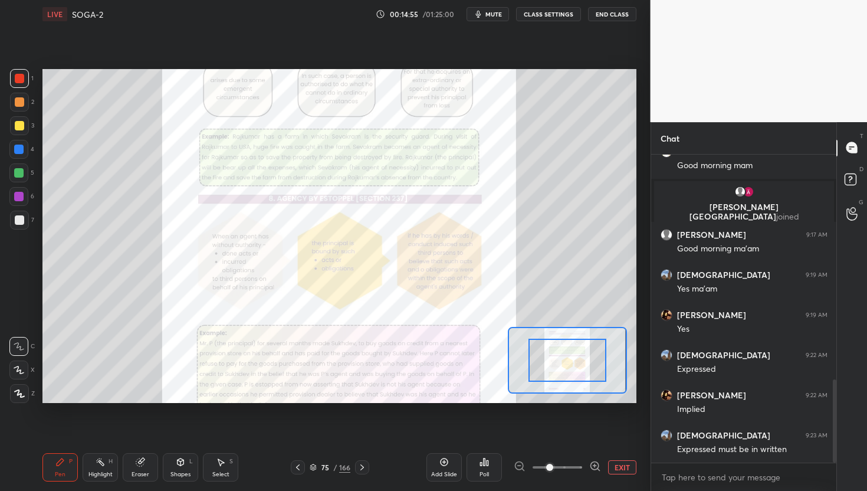
click at [596, 440] on icon at bounding box center [595, 466] width 12 height 12
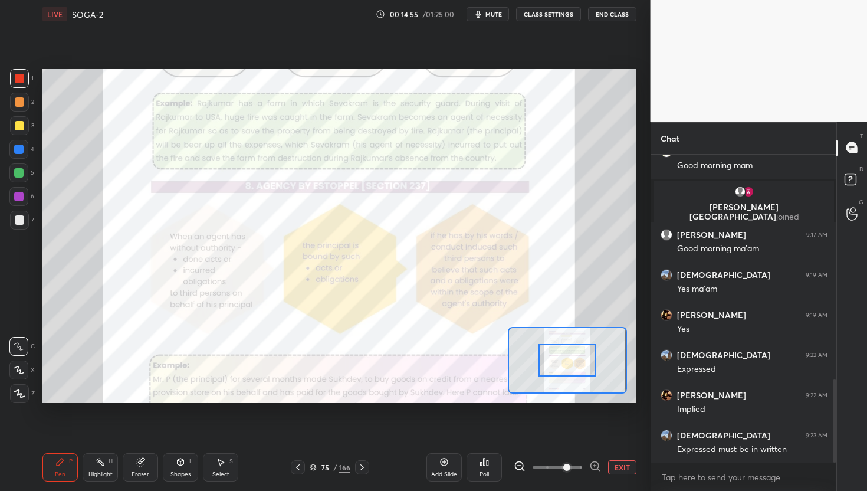
click at [596, 440] on icon at bounding box center [595, 466] width 12 height 12
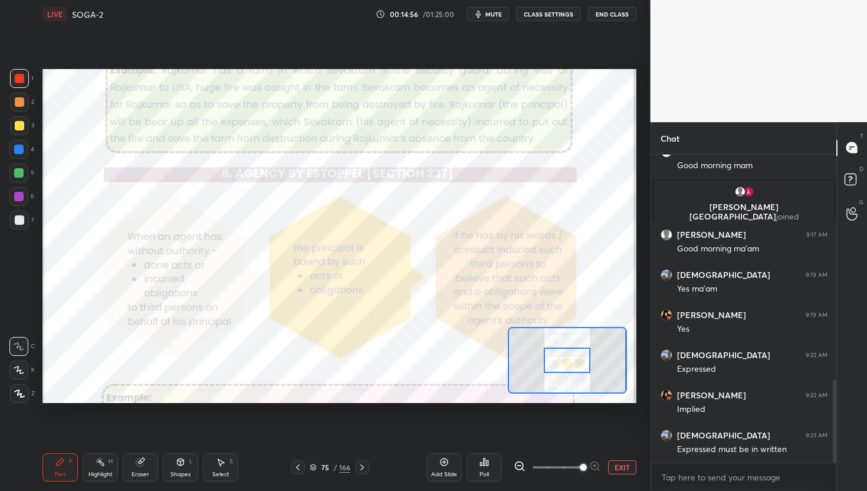
click at [596, 440] on div at bounding box center [557, 467] width 87 height 14
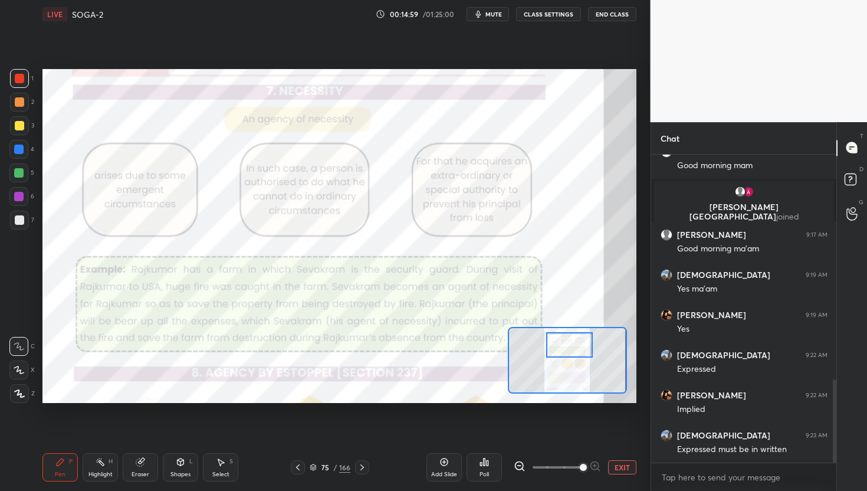
drag, startPoint x: 573, startPoint y: 366, endPoint x: 575, endPoint y: 349, distance: 17.3
click at [575, 350] on div at bounding box center [569, 345] width 47 height 26
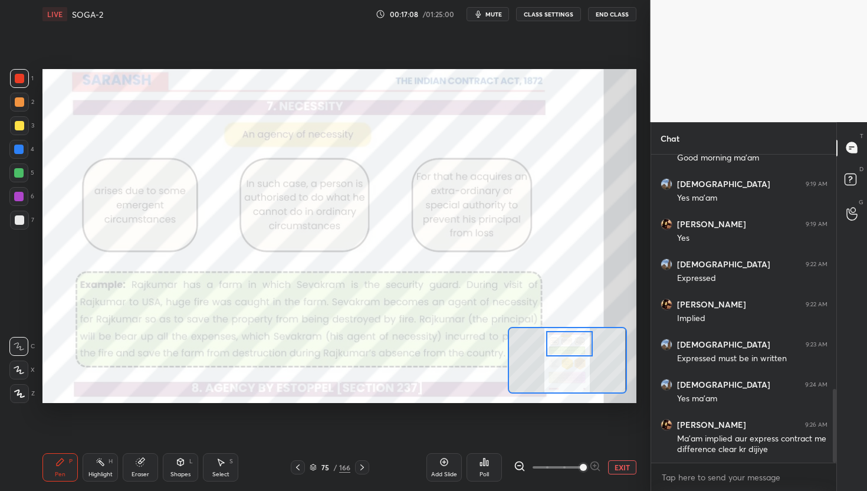
scroll to position [974, 0]
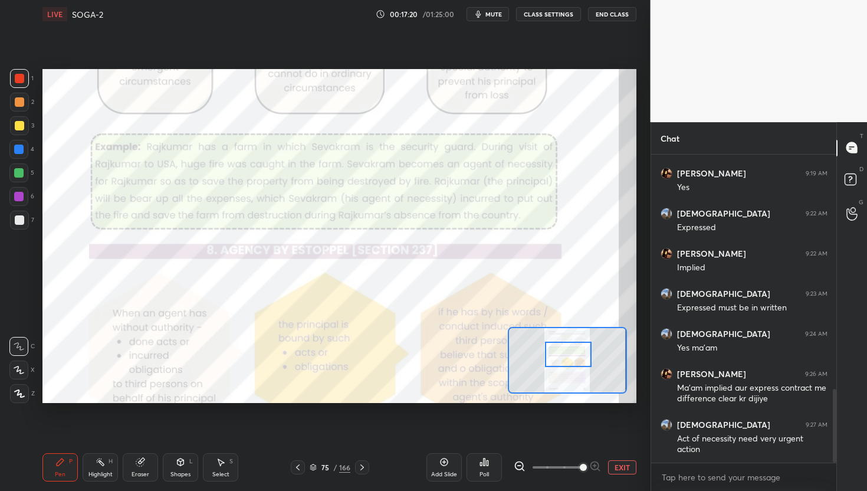
drag, startPoint x: 573, startPoint y: 345, endPoint x: 572, endPoint y: 356, distance: 10.7
click at [572, 356] on div at bounding box center [568, 355] width 47 height 26
click at [449, 440] on div "Add Slide" at bounding box center [444, 474] width 26 height 6
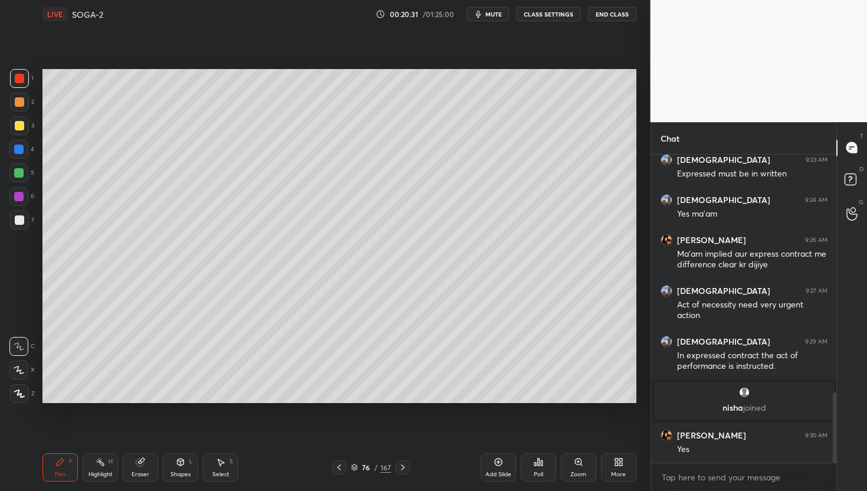
scroll to position [1044, 0]
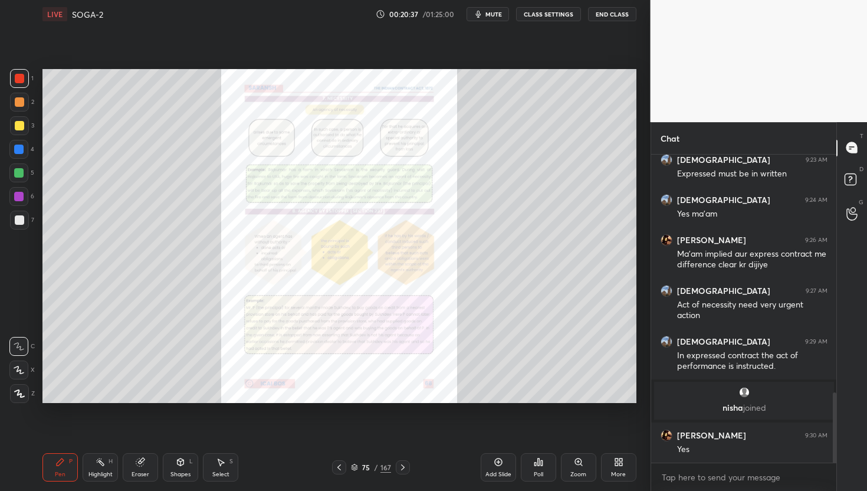
click at [583, 440] on div "Zoom" at bounding box center [578, 467] width 35 height 28
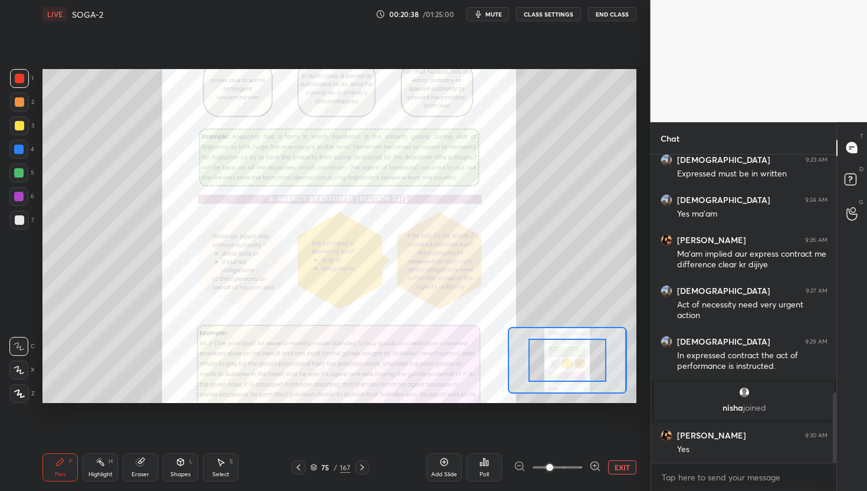
click at [593, 440] on icon at bounding box center [595, 466] width 12 height 12
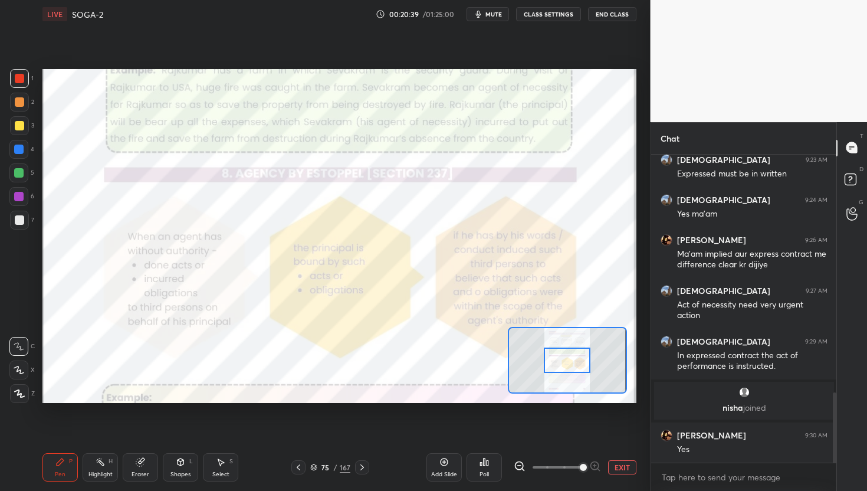
click at [587, 440] on span at bounding box center [583, 467] width 7 height 7
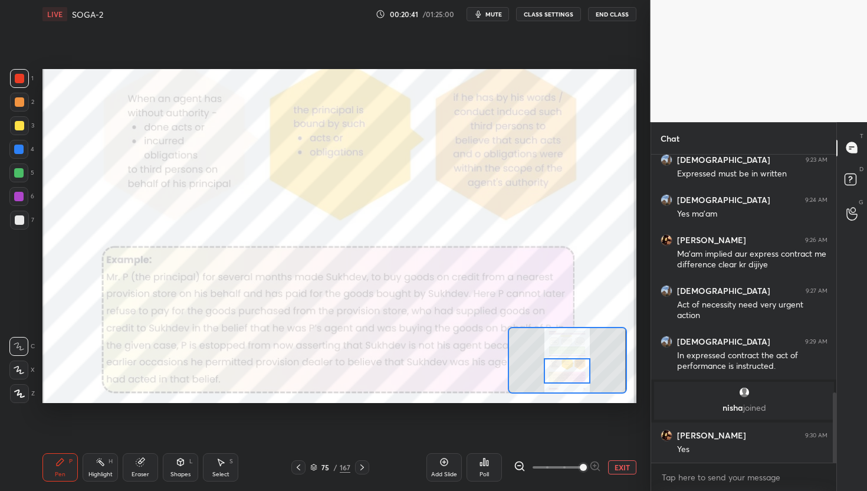
drag, startPoint x: 572, startPoint y: 362, endPoint x: 572, endPoint y: 372, distance: 10.6
click at [572, 372] on div at bounding box center [567, 371] width 47 height 26
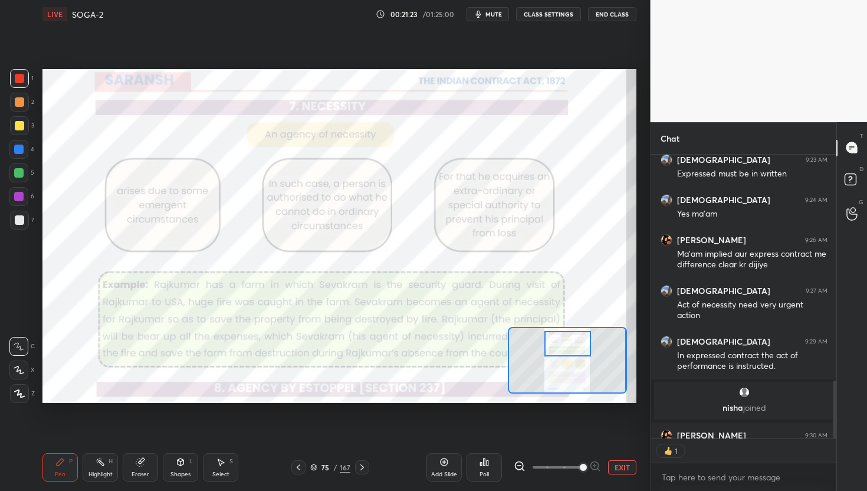
scroll to position [1108, 0]
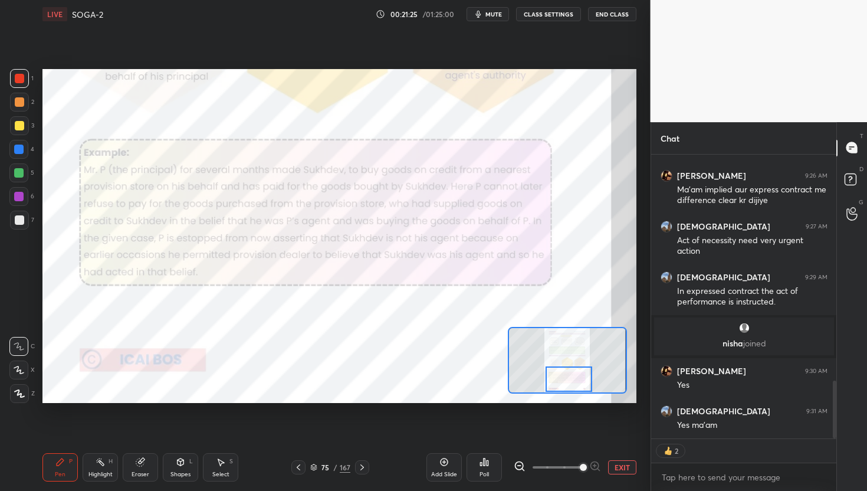
drag, startPoint x: 573, startPoint y: 373, endPoint x: 575, endPoint y: 385, distance: 12.0
click at [575, 384] on div at bounding box center [569, 379] width 47 height 26
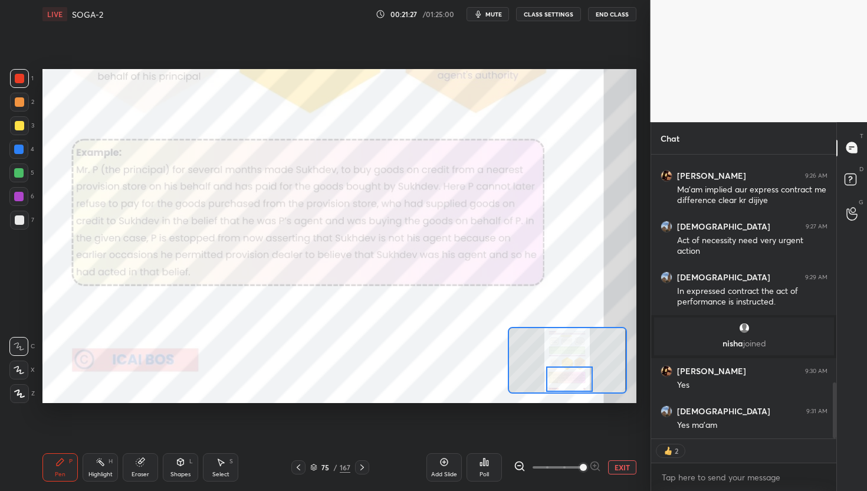
scroll to position [1148, 0]
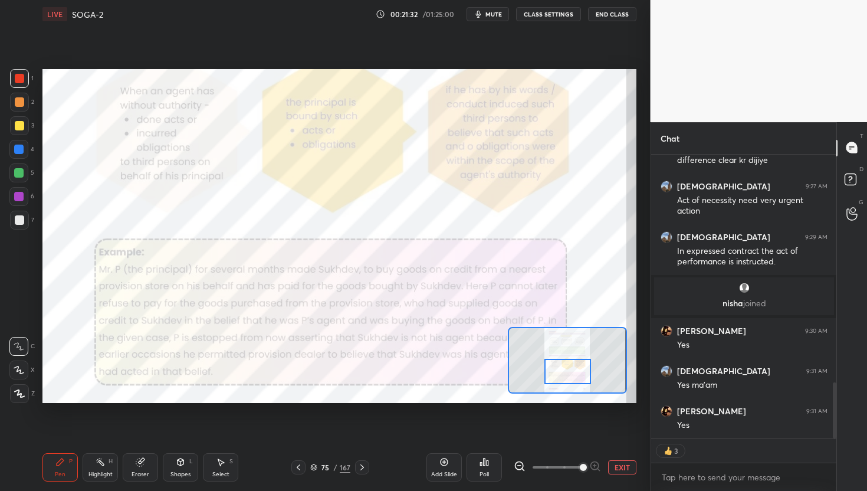
drag, startPoint x: 575, startPoint y: 385, endPoint x: 573, endPoint y: 375, distance: 9.6
click at [573, 376] on div at bounding box center [567, 372] width 47 height 26
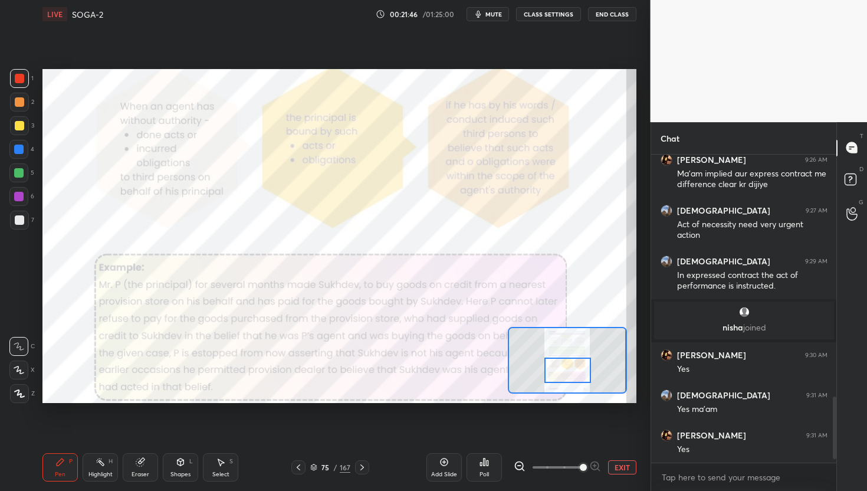
scroll to position [1164, 0]
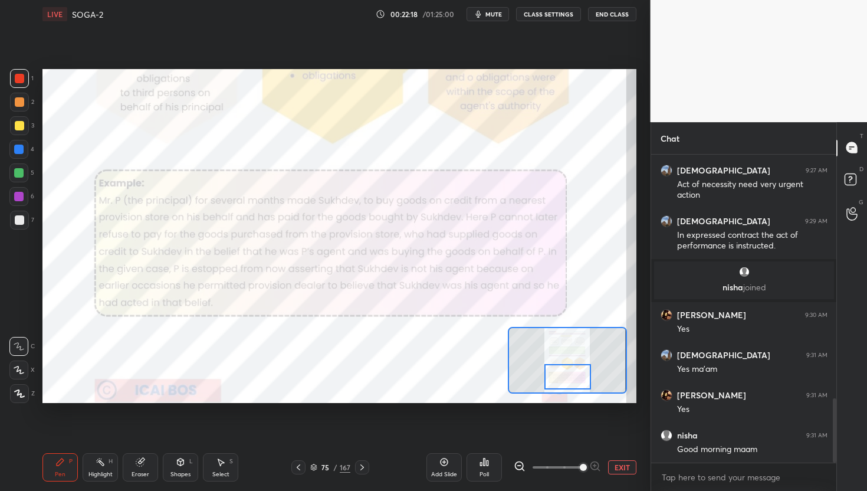
drag, startPoint x: 573, startPoint y: 367, endPoint x: 573, endPoint y: 374, distance: 6.5
click at [573, 374] on div at bounding box center [567, 377] width 47 height 26
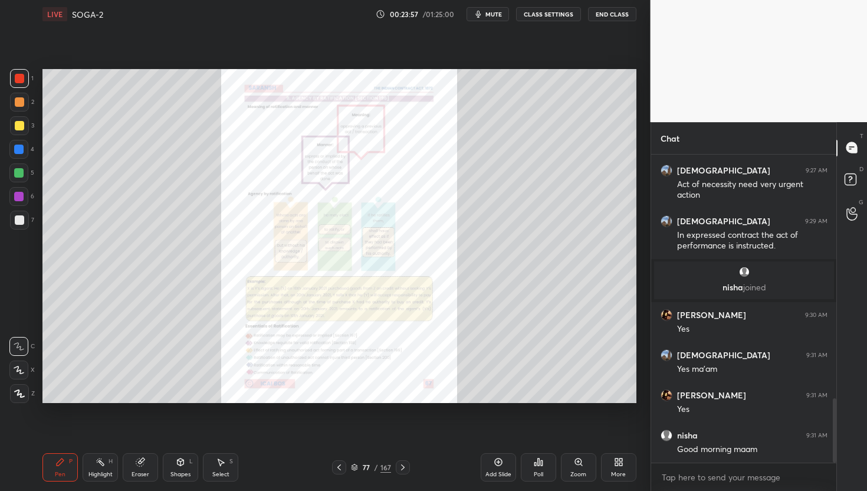
click at [579, 440] on icon at bounding box center [578, 461] width 6 height 6
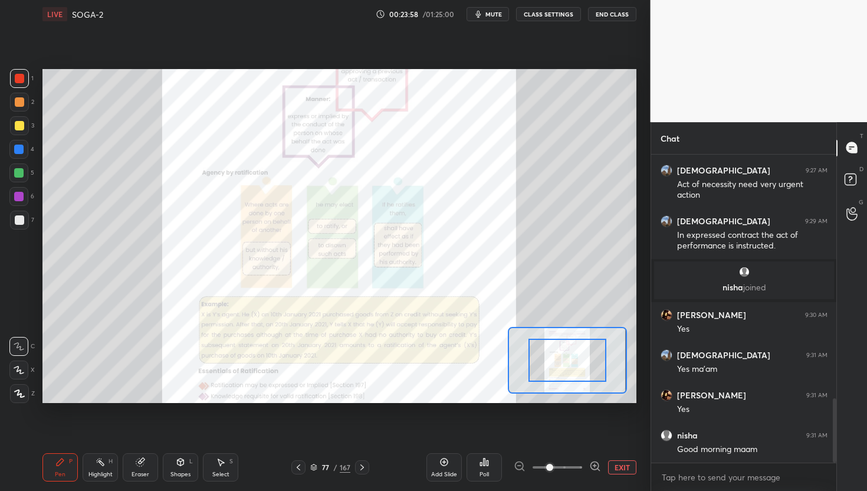
click at [597, 440] on icon at bounding box center [595, 466] width 12 height 12
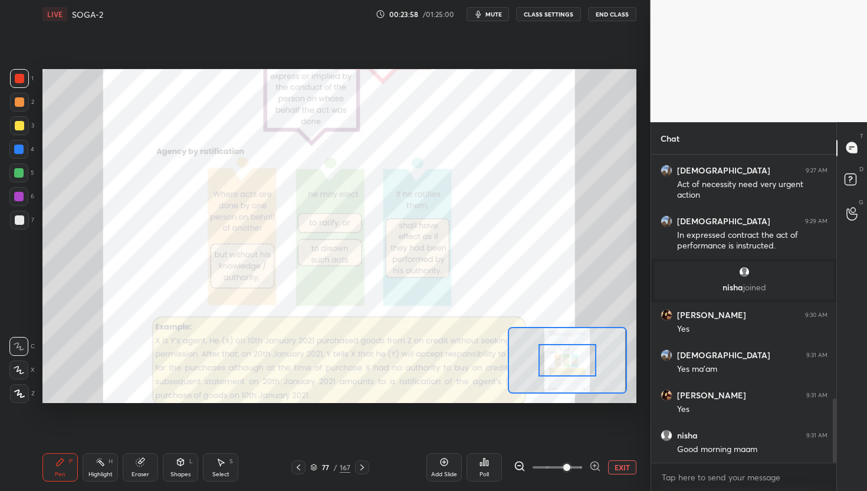
click at [597, 440] on icon at bounding box center [595, 466] width 12 height 12
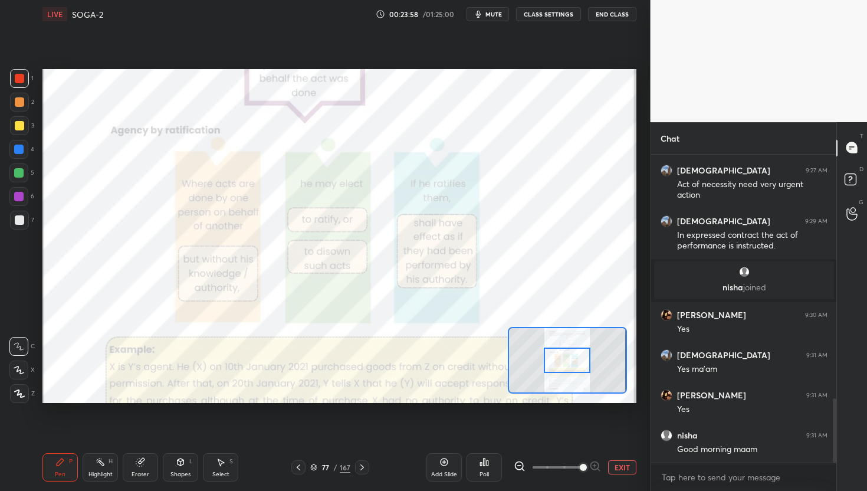
click at [597, 440] on div at bounding box center [557, 467] width 87 height 14
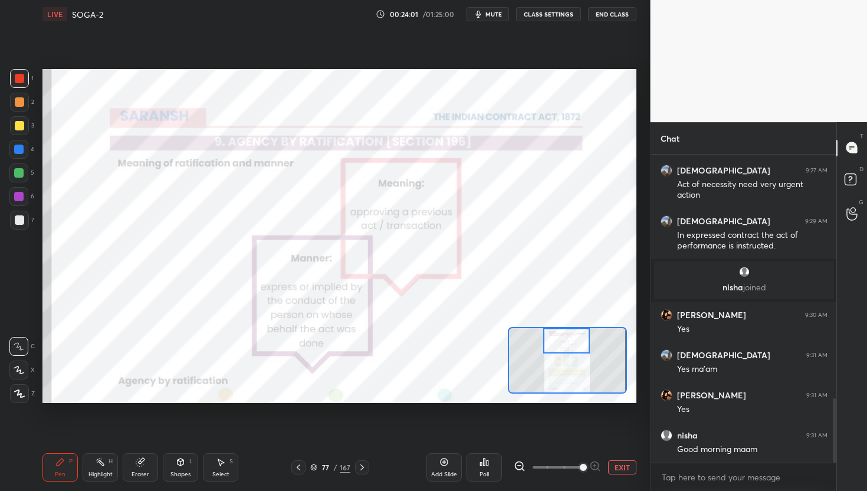
drag, startPoint x: 575, startPoint y: 365, endPoint x: 576, endPoint y: 347, distance: 17.1
click at [575, 347] on div at bounding box center [566, 341] width 47 height 26
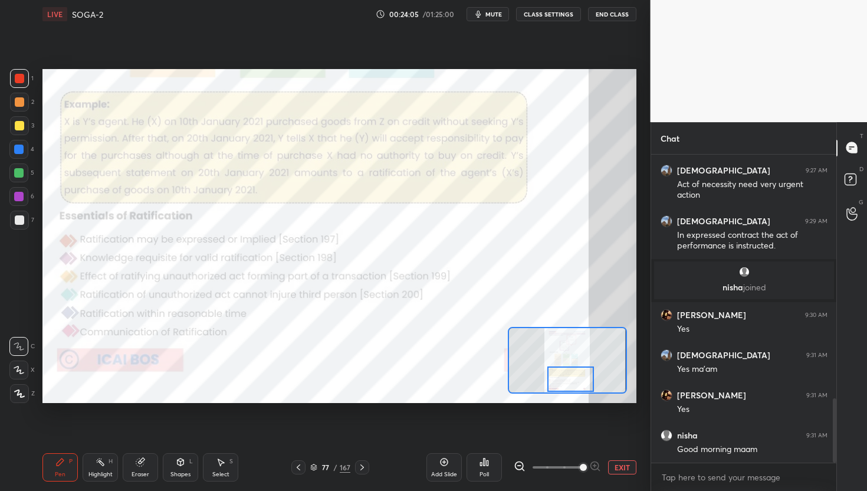
drag, startPoint x: 576, startPoint y: 347, endPoint x: 579, endPoint y: 387, distance: 39.7
click at [579, 387] on div at bounding box center [570, 379] width 47 height 26
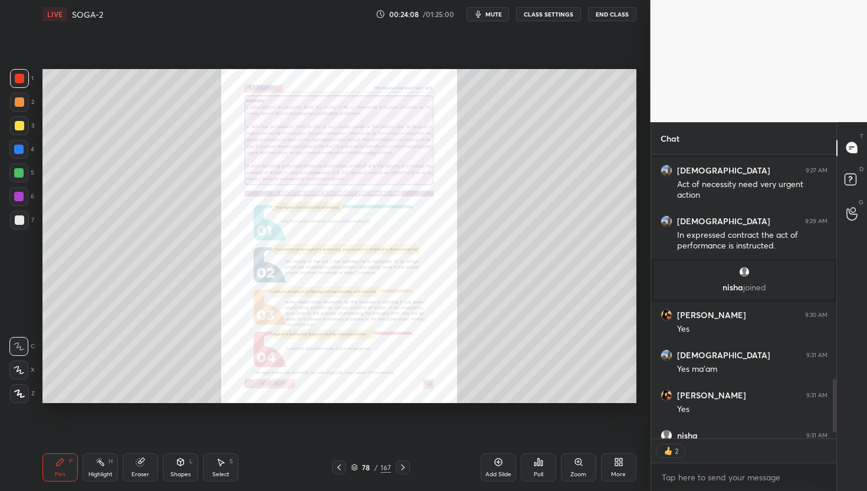
scroll to position [1229, 0]
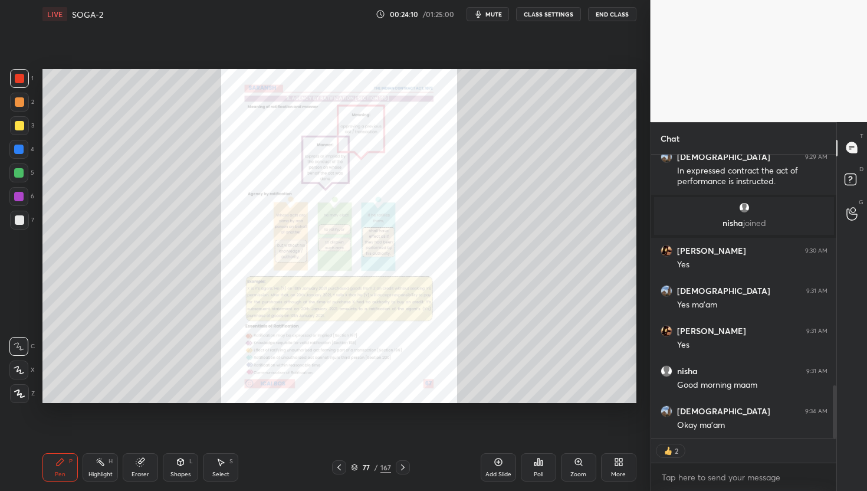
click at [577, 440] on icon at bounding box center [578, 461] width 9 height 9
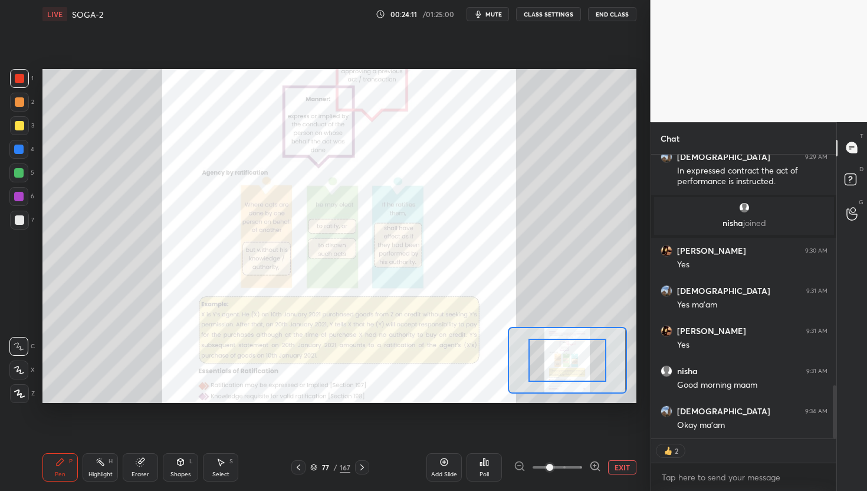
click at [594, 440] on icon at bounding box center [595, 466] width 12 height 12
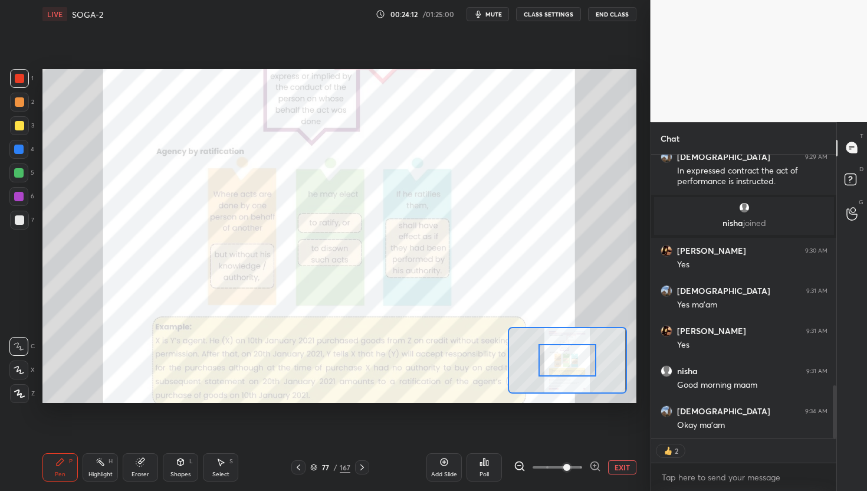
click at [594, 440] on icon at bounding box center [595, 466] width 12 height 12
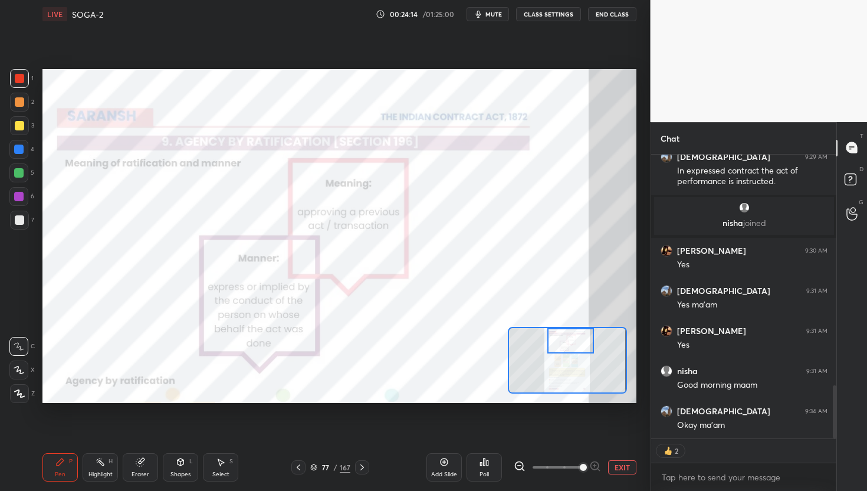
click at [582, 320] on div "Setting up your live class Poll for secs No correct answer Start poll" at bounding box center [339, 236] width 594 height 334
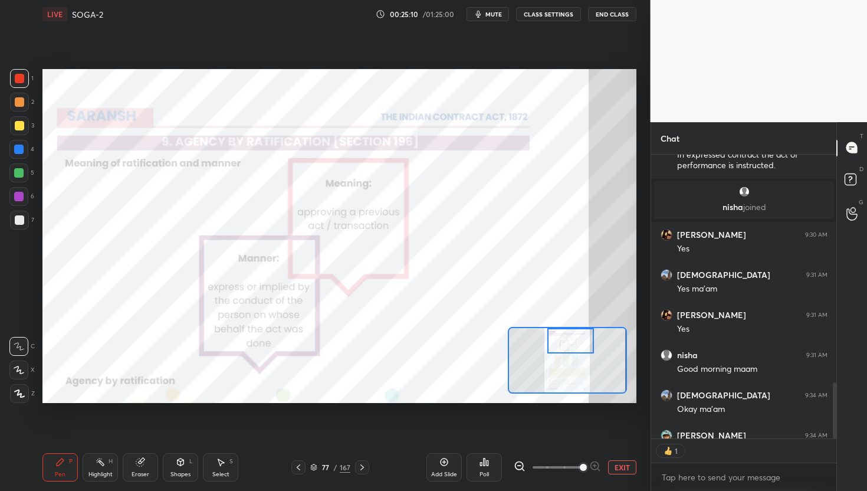
scroll to position [1245, 0]
click at [450, 440] on div "Add Slide" at bounding box center [443, 467] width 35 height 28
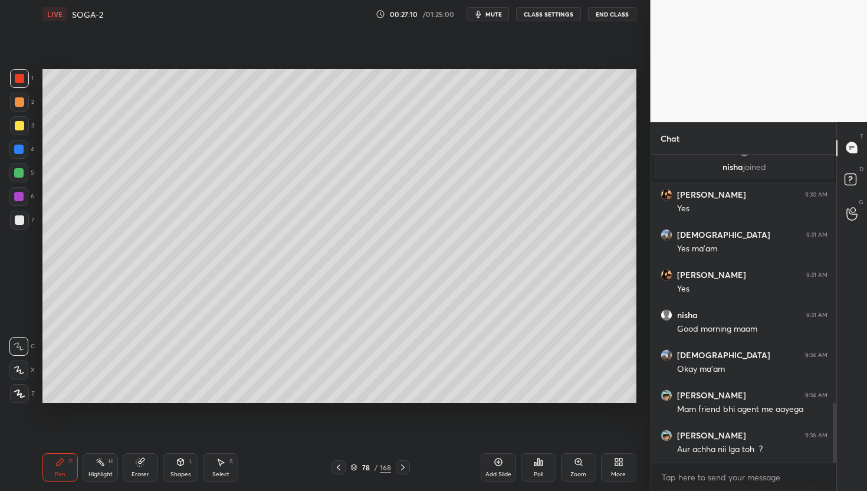
scroll to position [1335, 0]
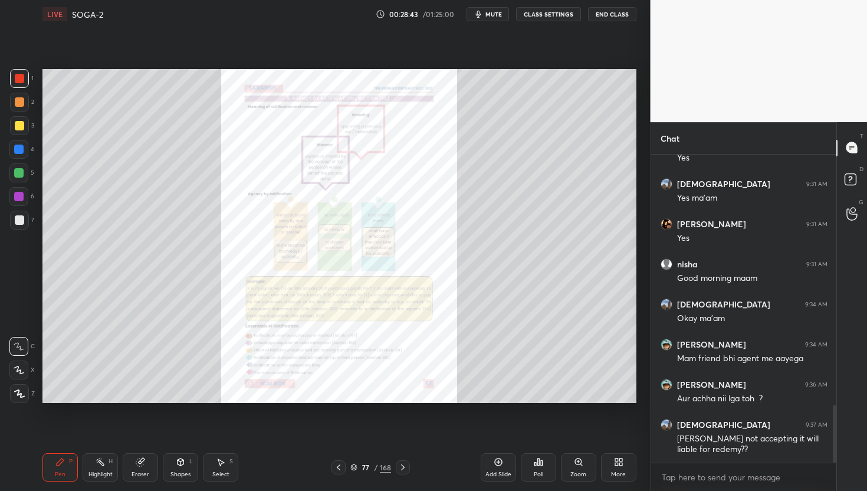
click at [578, 440] on div "Zoom" at bounding box center [578, 467] width 35 height 28
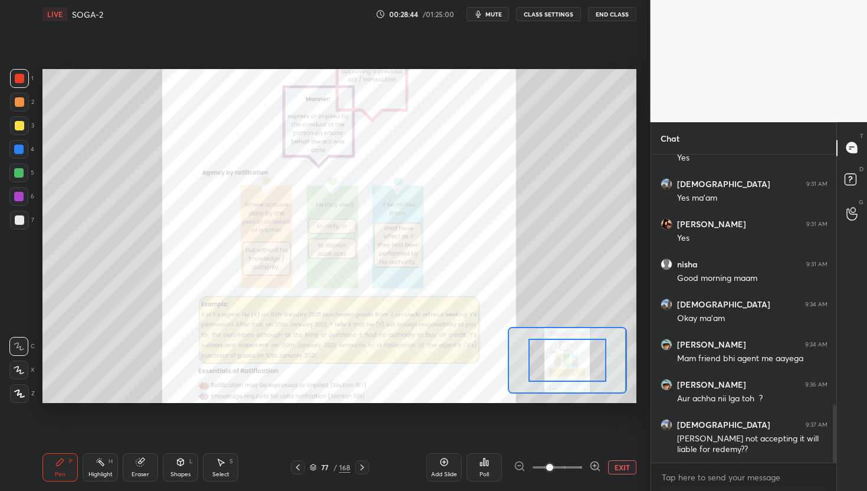
click at [595, 440] on icon at bounding box center [595, 466] width 12 height 12
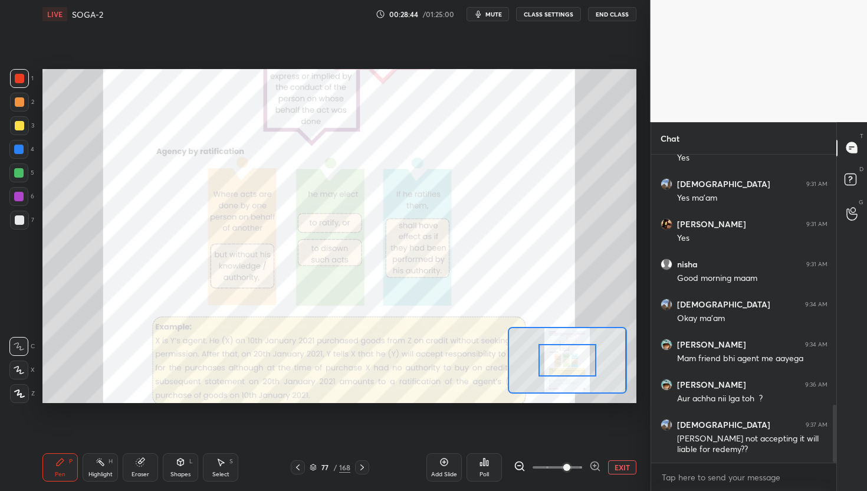
click at [595, 440] on icon at bounding box center [595, 466] width 12 height 12
click at [595, 440] on div at bounding box center [557, 467] width 87 height 14
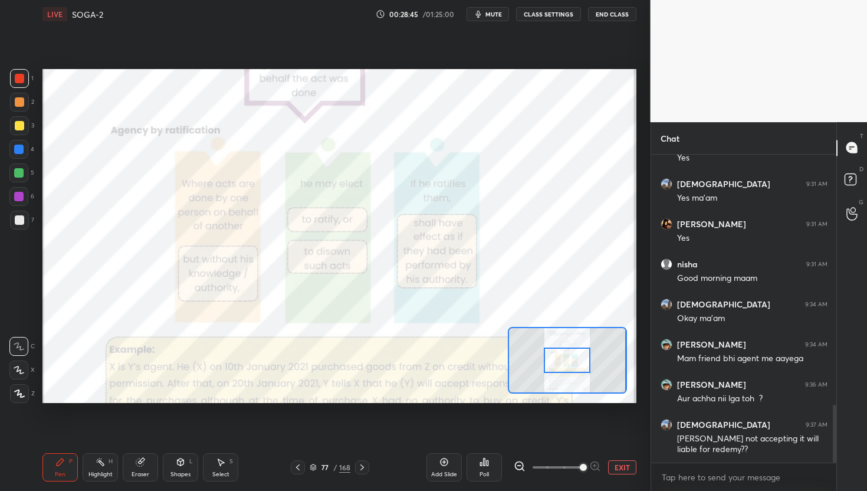
click at [595, 440] on div at bounding box center [557, 467] width 87 height 14
click at [574, 357] on div at bounding box center [567, 360] width 119 height 67
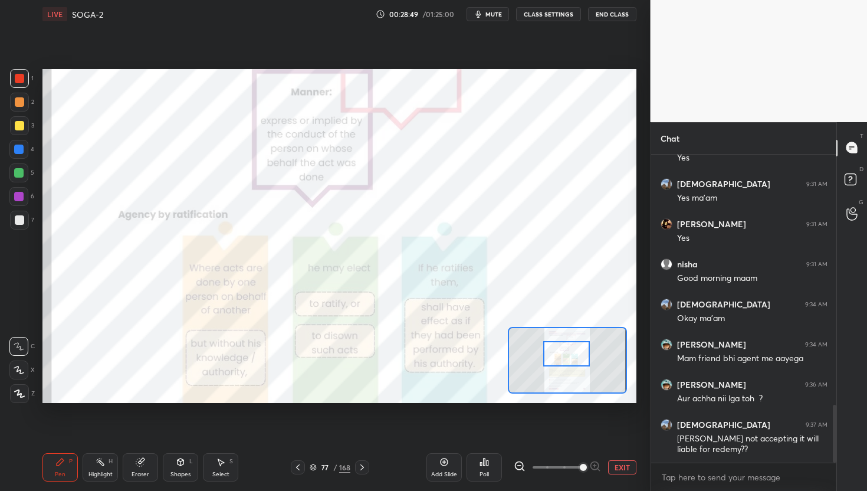
scroll to position [1376, 0]
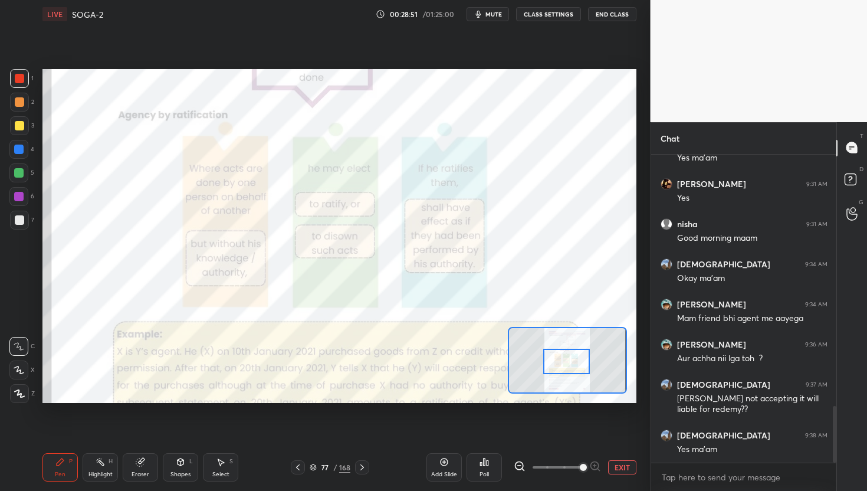
click at [573, 359] on div at bounding box center [566, 362] width 47 height 26
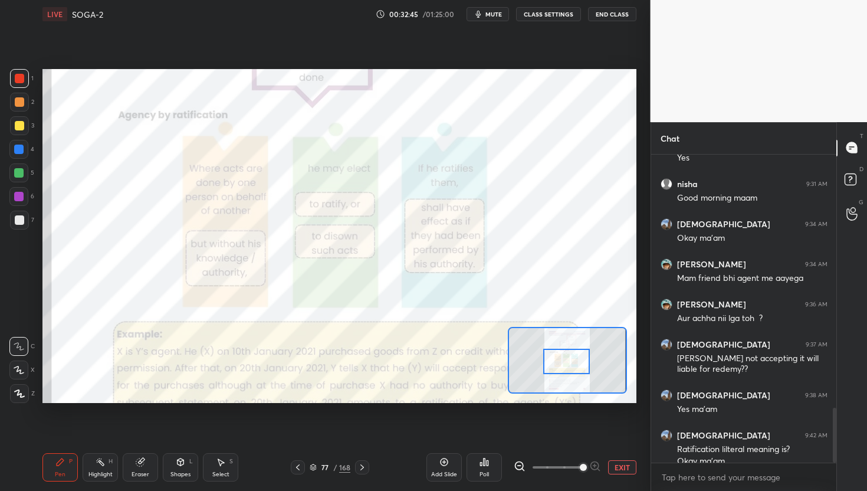
scroll to position [1427, 0]
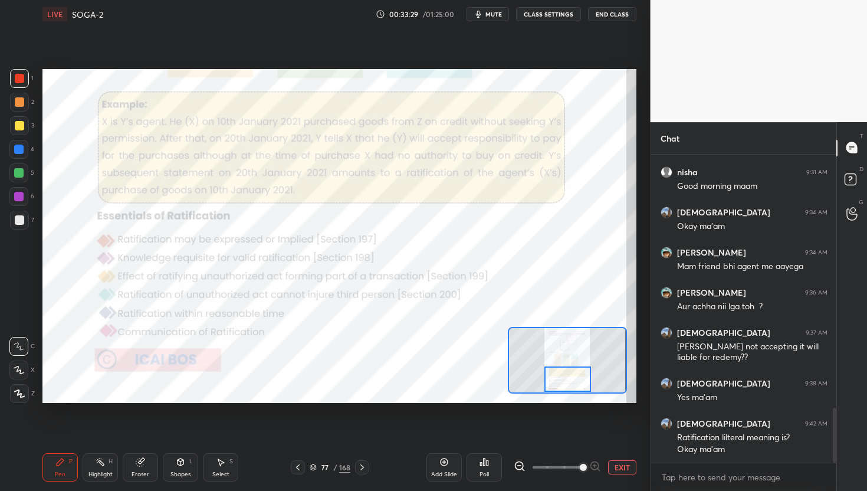
drag, startPoint x: 581, startPoint y: 359, endPoint x: 582, endPoint y: 380, distance: 21.3
click at [582, 380] on div at bounding box center [567, 379] width 47 height 26
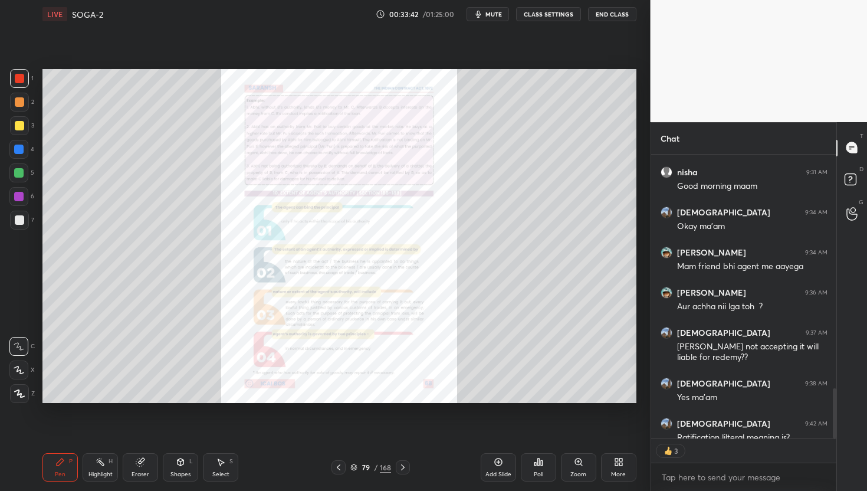
click at [577, 440] on icon at bounding box center [578, 461] width 2 height 0
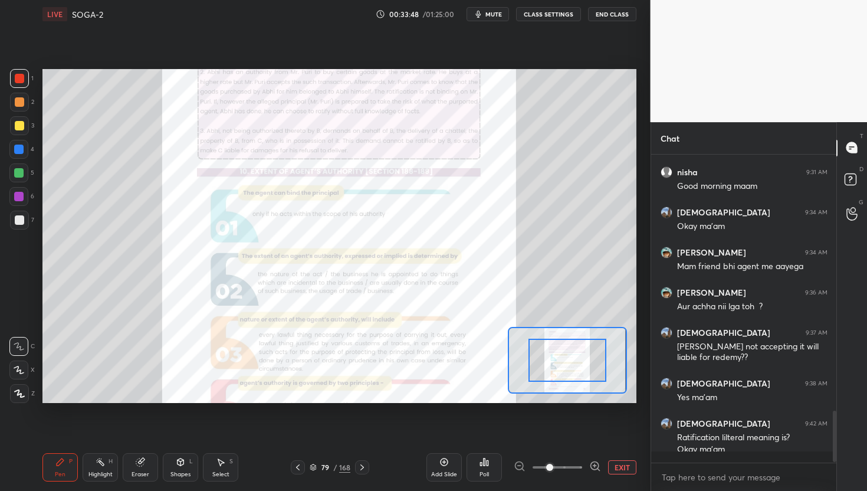
scroll to position [1427, 0]
click at [593, 440] on icon at bounding box center [594, 465] width 3 height 0
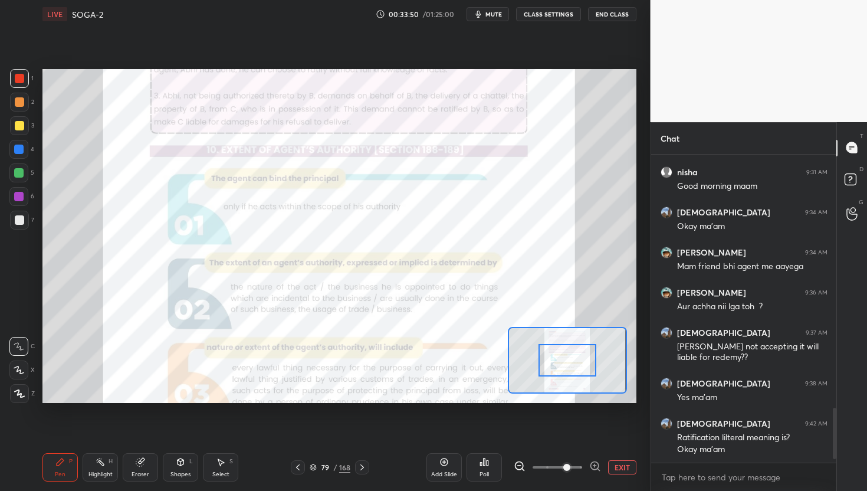
click at [595, 440] on icon at bounding box center [595, 465] width 0 height 3
click at [570, 440] on span at bounding box center [566, 467] width 7 height 7
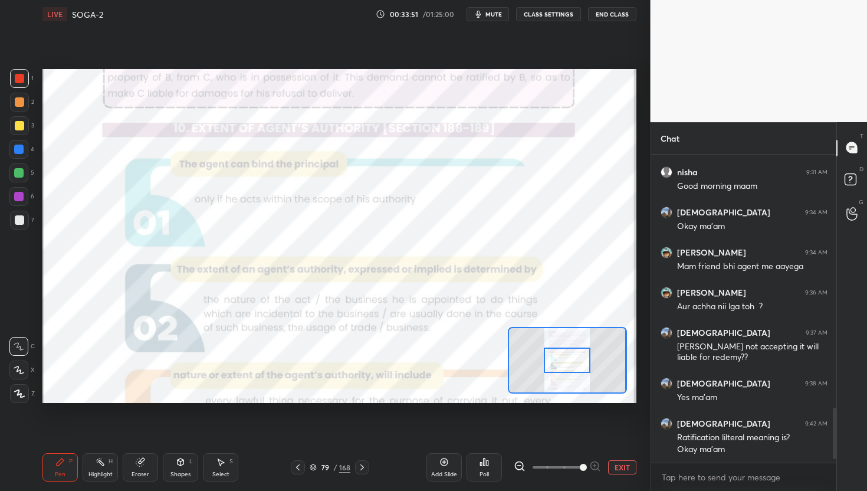
click at [587, 440] on span at bounding box center [583, 467] width 7 height 7
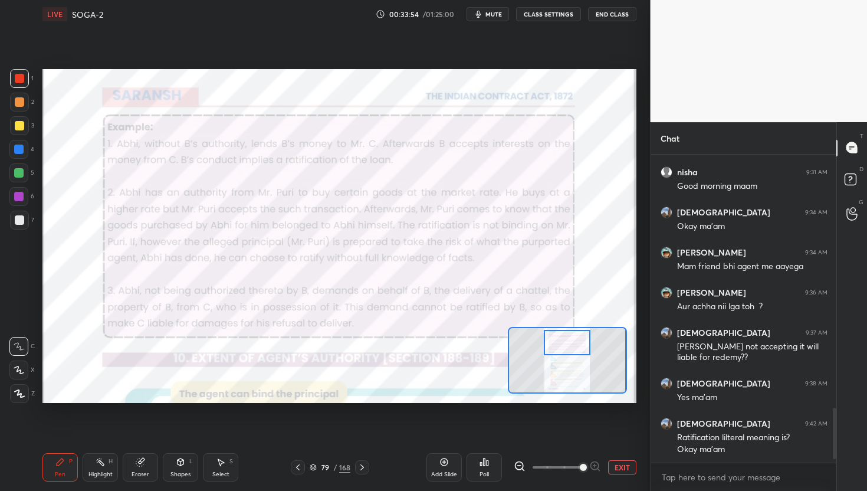
drag, startPoint x: 568, startPoint y: 360, endPoint x: 567, endPoint y: 344, distance: 16.5
click at [567, 344] on div at bounding box center [567, 343] width 47 height 26
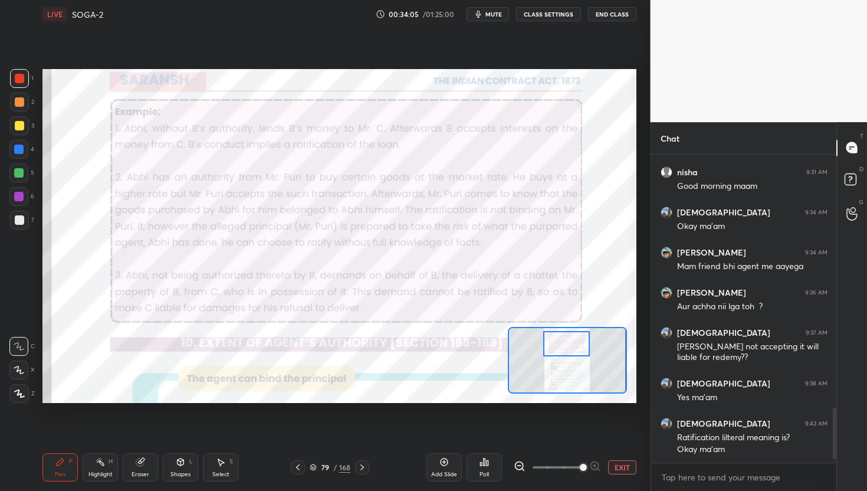
scroll to position [1468, 0]
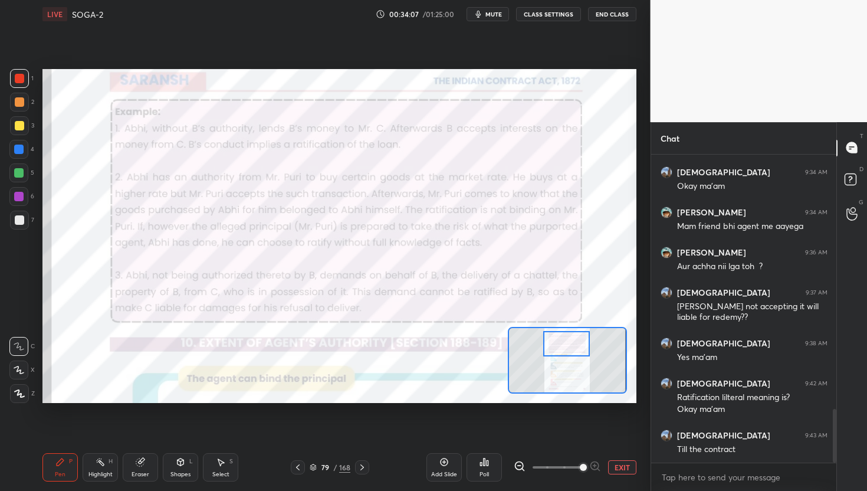
click at [491, 16] on span "mute" at bounding box center [493, 14] width 17 height 8
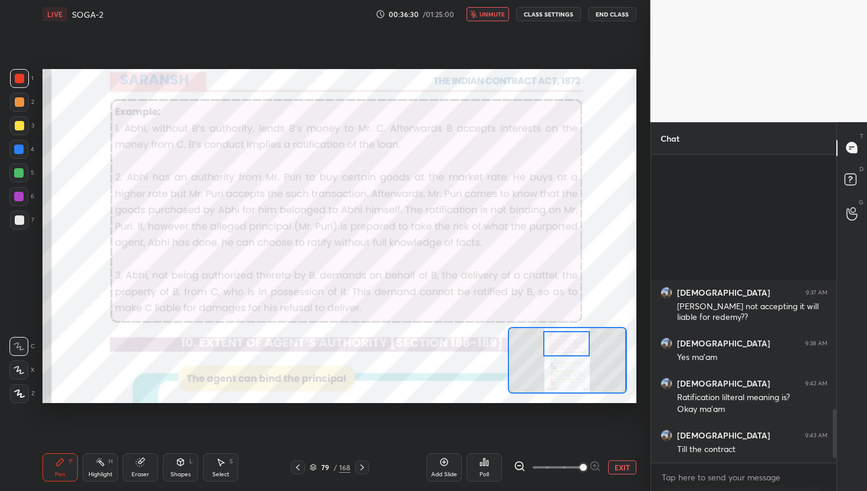
scroll to position [1649, 0]
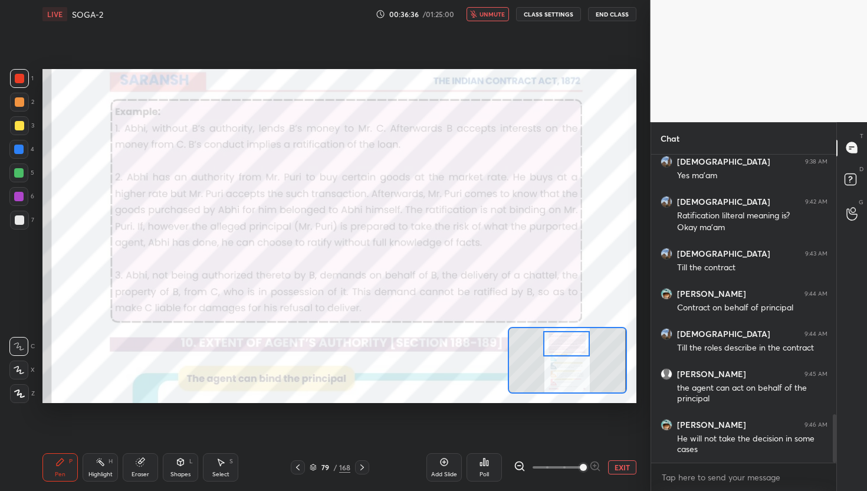
click at [477, 17] on icon "button" at bounding box center [473, 14] width 7 height 7
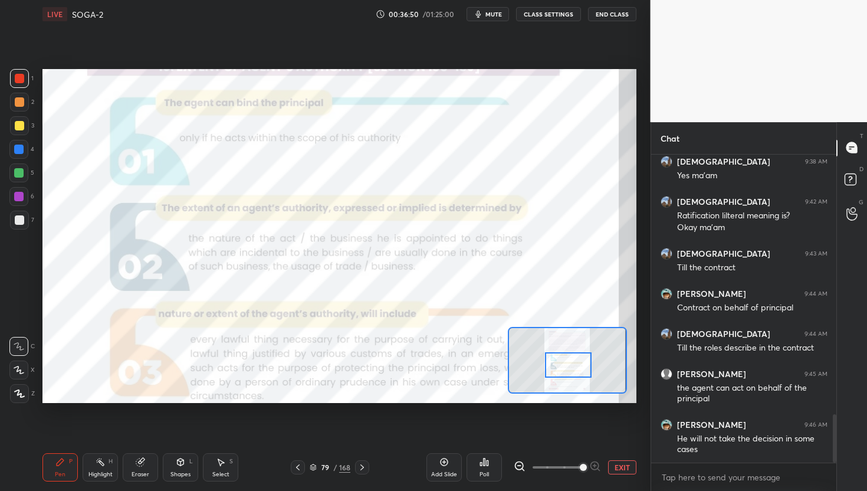
drag, startPoint x: 573, startPoint y: 344, endPoint x: 575, endPoint y: 366, distance: 21.3
click at [575, 366] on div at bounding box center [568, 365] width 47 height 26
click at [495, 14] on span "mute" at bounding box center [493, 14] width 17 height 8
click at [501, 11] on span "unmute" at bounding box center [492, 14] width 25 height 8
click at [488, 18] on span "mute" at bounding box center [493, 14] width 17 height 8
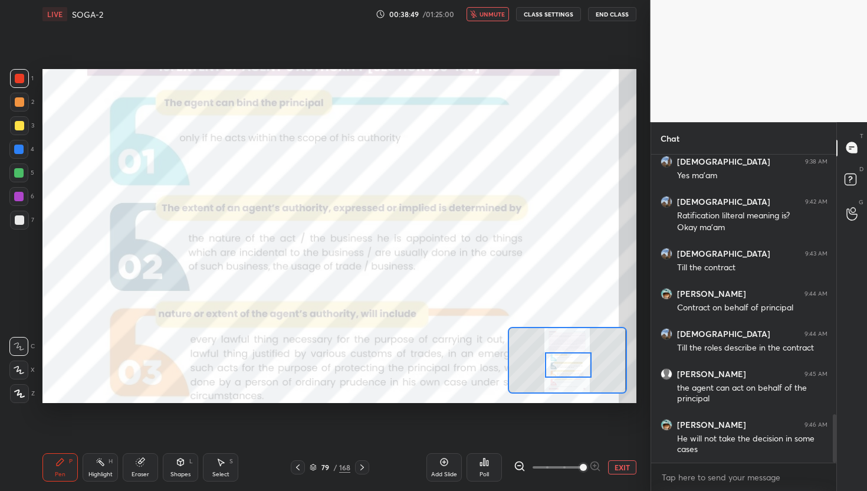
click at [494, 15] on span "unmute" at bounding box center [492, 14] width 25 height 8
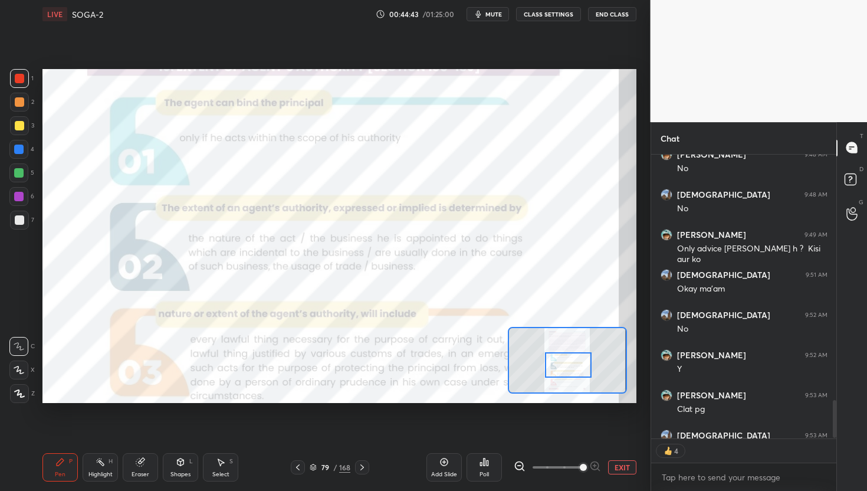
scroll to position [2034, 0]
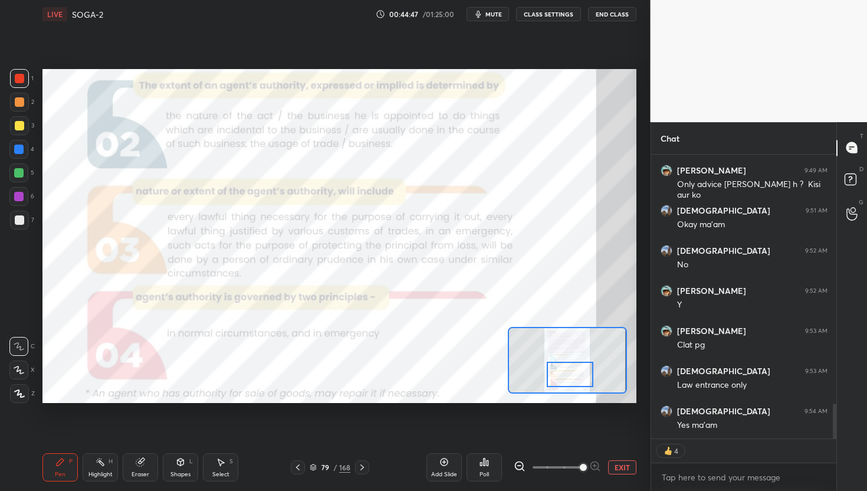
drag, startPoint x: 565, startPoint y: 368, endPoint x: 567, endPoint y: 378, distance: 9.6
click at [567, 378] on div at bounding box center [570, 375] width 47 height 26
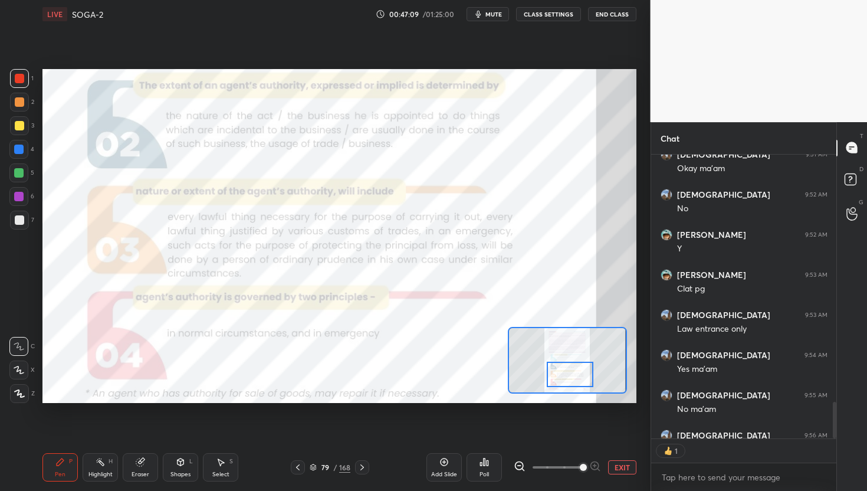
scroll to position [2155, 0]
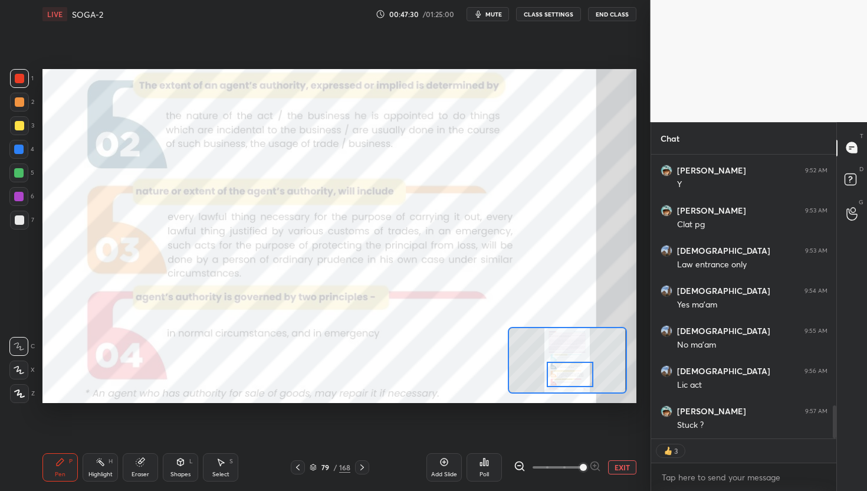
type textarea "x"
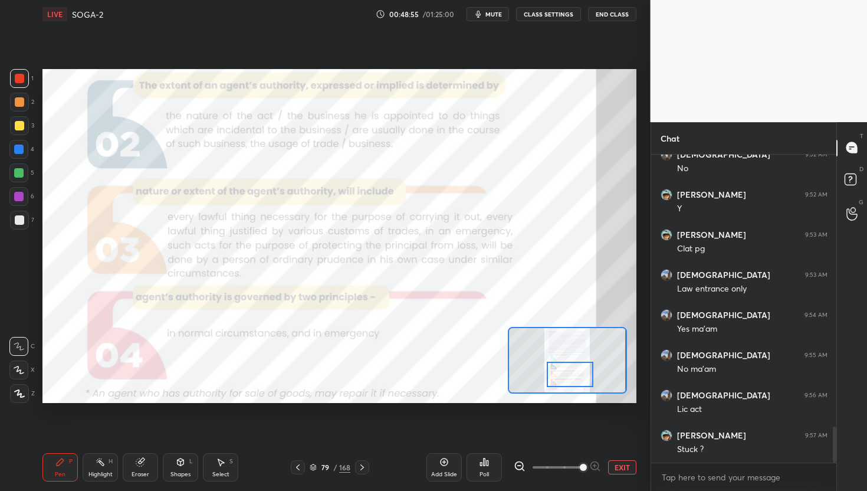
scroll to position [2131, 0]
click at [487, 11] on span "mute" at bounding box center [493, 14] width 17 height 8
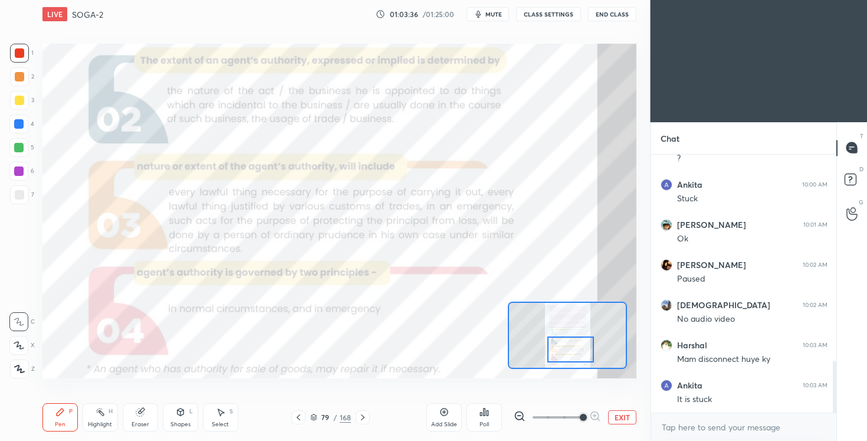
scroll to position [58620, 58382]
click at [618, 419] on button "EXIT" at bounding box center [622, 417] width 28 height 14
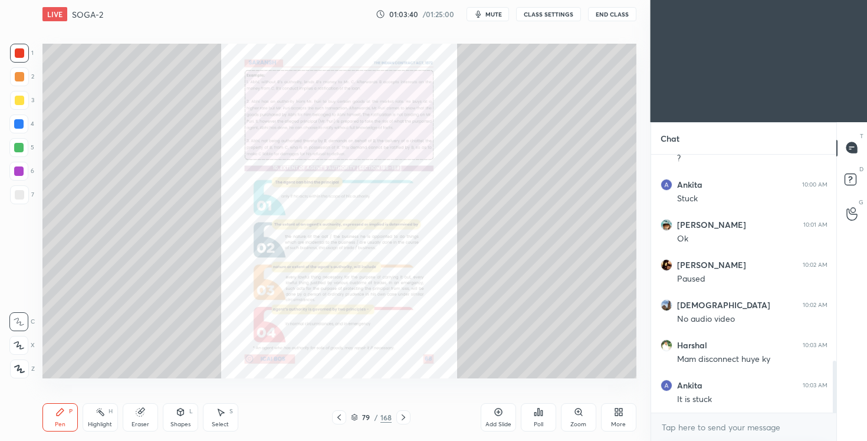
click at [622, 408] on icon at bounding box center [620, 409] width 3 height 3
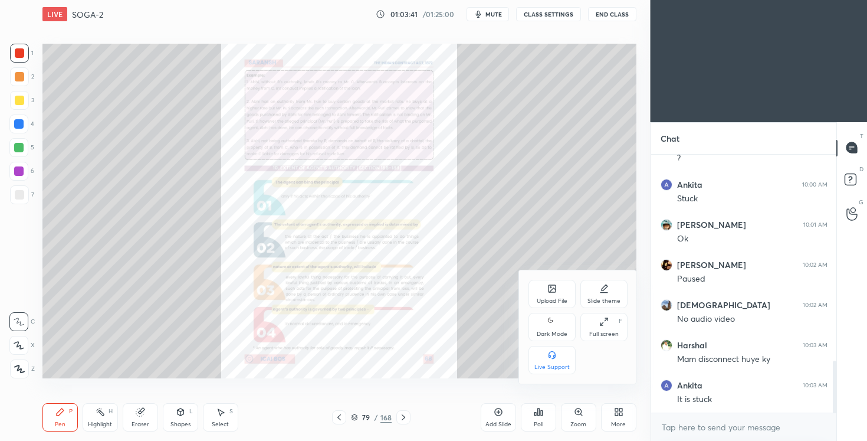
click at [550, 331] on div "Dark Mode" at bounding box center [552, 334] width 31 height 6
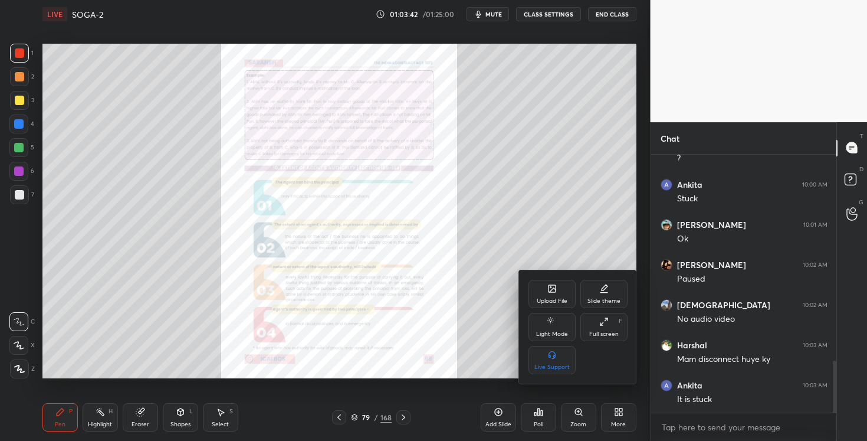
click at [503, 145] on div at bounding box center [433, 220] width 867 height 441
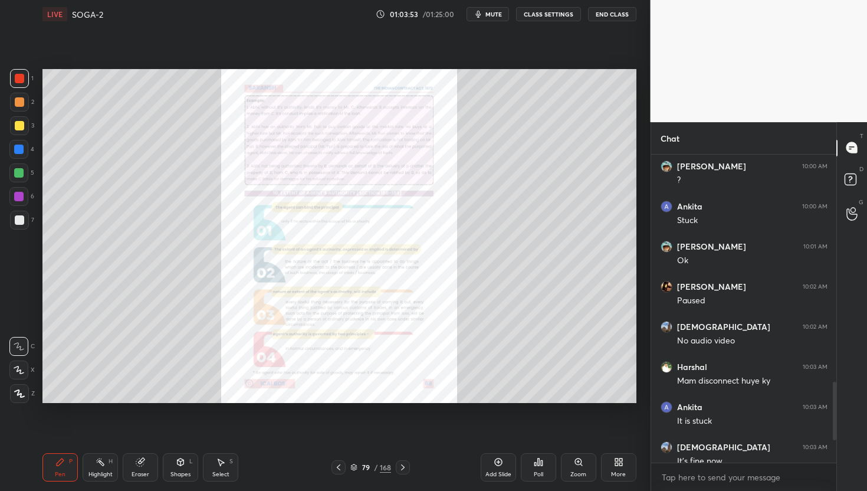
scroll to position [0, 0]
type textarea "x"
click at [497, 15] on span "mute" at bounding box center [493, 14] width 17 height 8
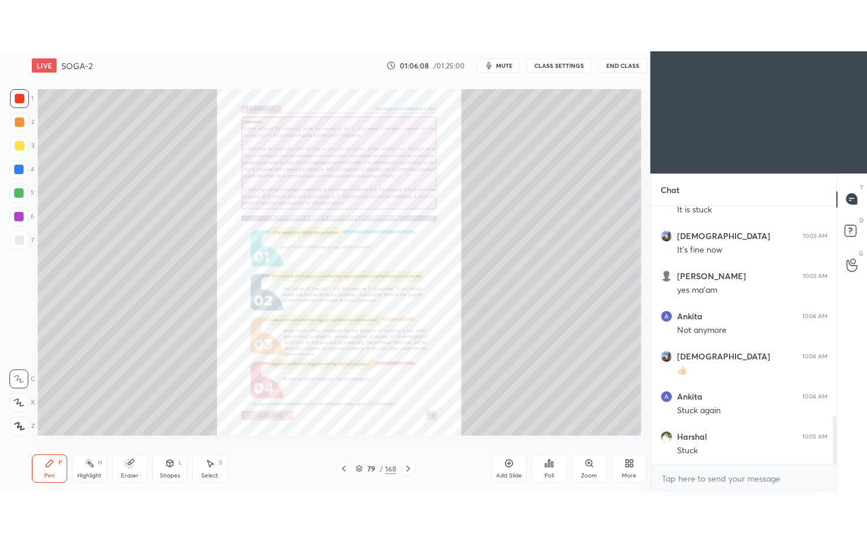
scroll to position [365, 603]
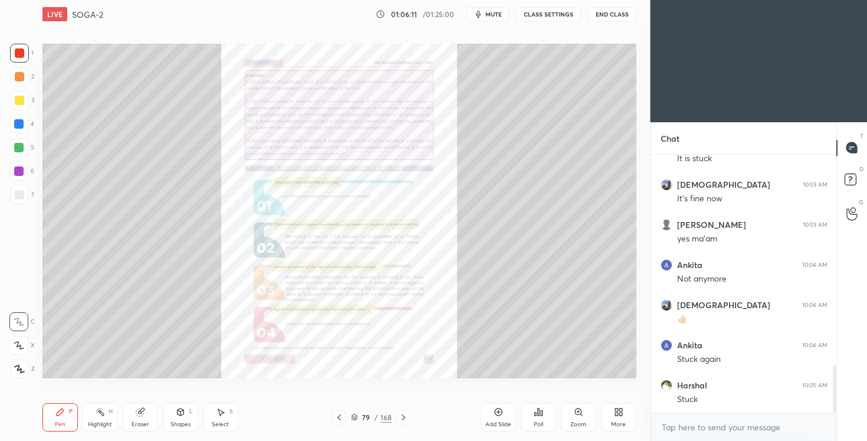
click at [634, 426] on div "More" at bounding box center [618, 417] width 35 height 28
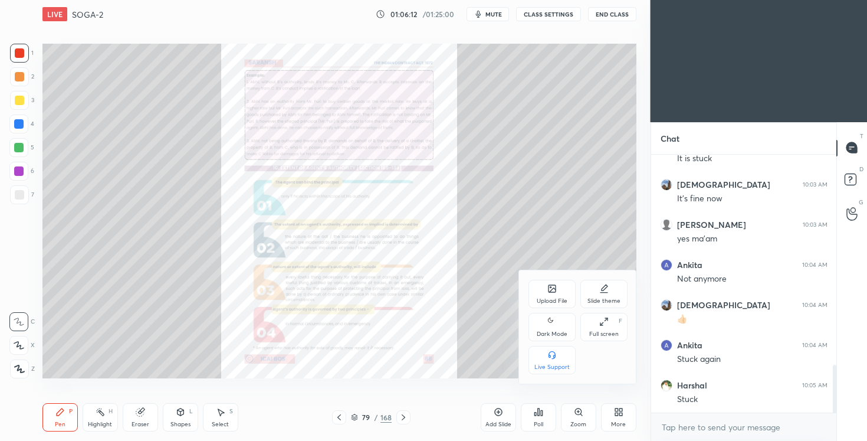
click at [553, 324] on icon at bounding box center [551, 321] width 9 height 14
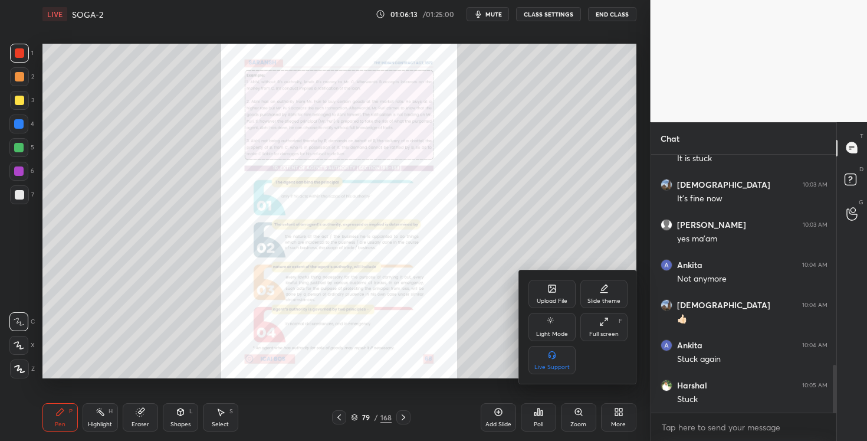
click at [564, 182] on div at bounding box center [433, 220] width 867 height 441
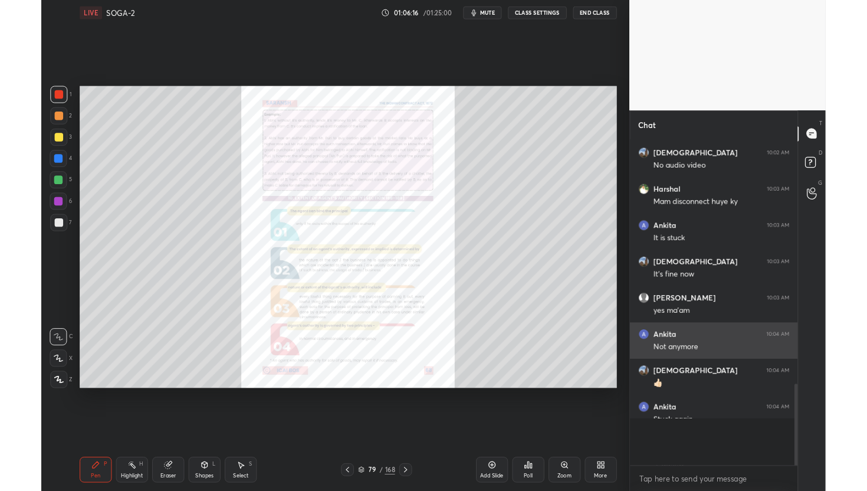
scroll to position [0, 0]
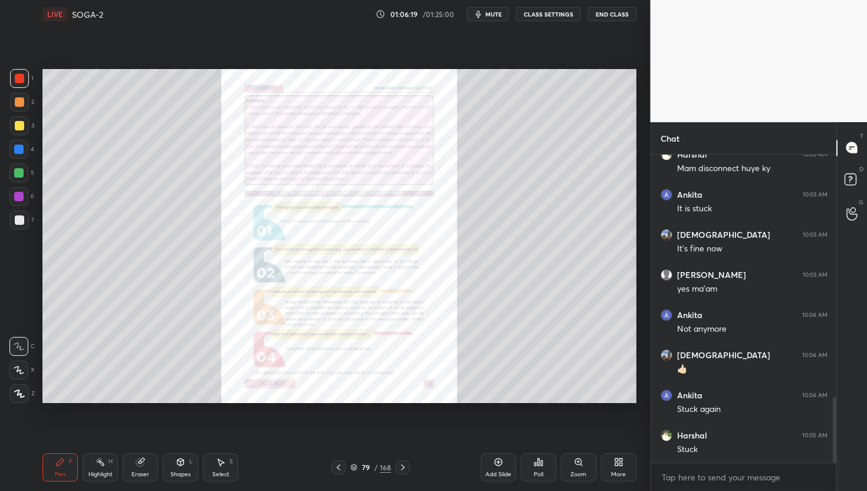
drag, startPoint x: 835, startPoint y: 412, endPoint x: 838, endPoint y: 461, distance: 49.0
click at [838, 440] on div "Chat Shivam 10:02 AM No audio video Harshal 10:03 AM Mam disconnect huye ky Ank…" at bounding box center [759, 306] width 217 height 369
click at [588, 440] on div "Zoom" at bounding box center [578, 467] width 35 height 28
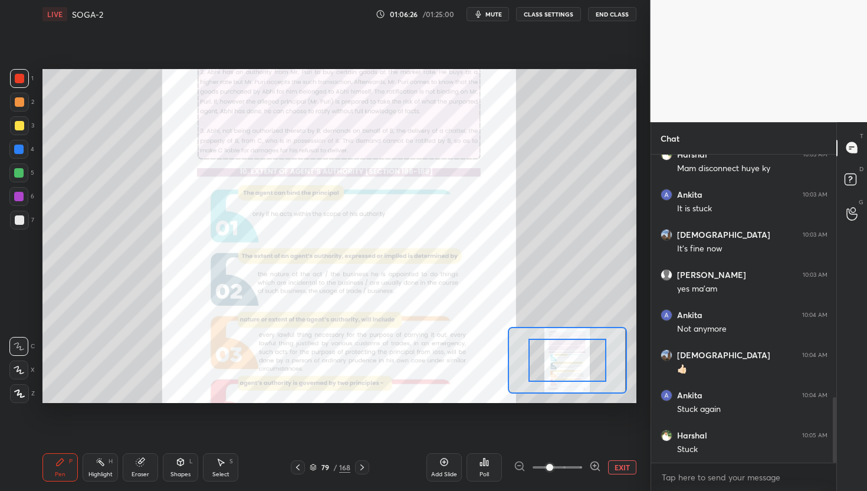
click at [593, 440] on icon at bounding box center [595, 466] width 12 height 12
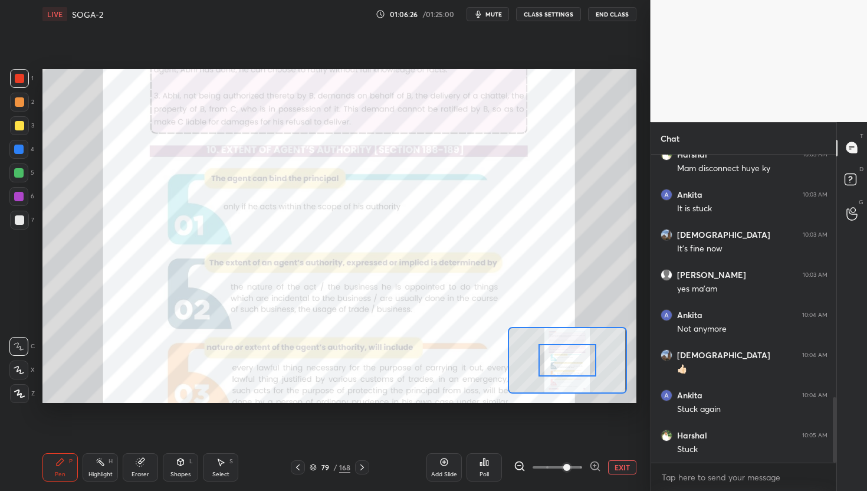
click at [593, 440] on icon at bounding box center [595, 466] width 12 height 12
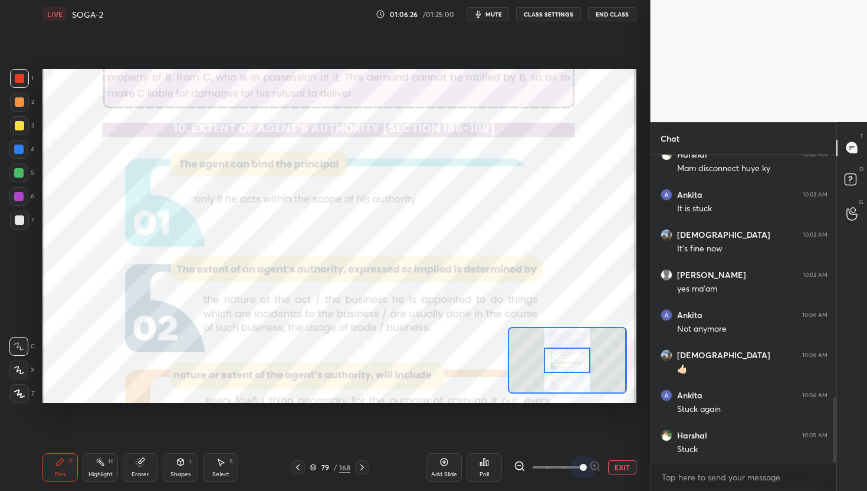
click at [587, 440] on span at bounding box center [583, 467] width 7 height 7
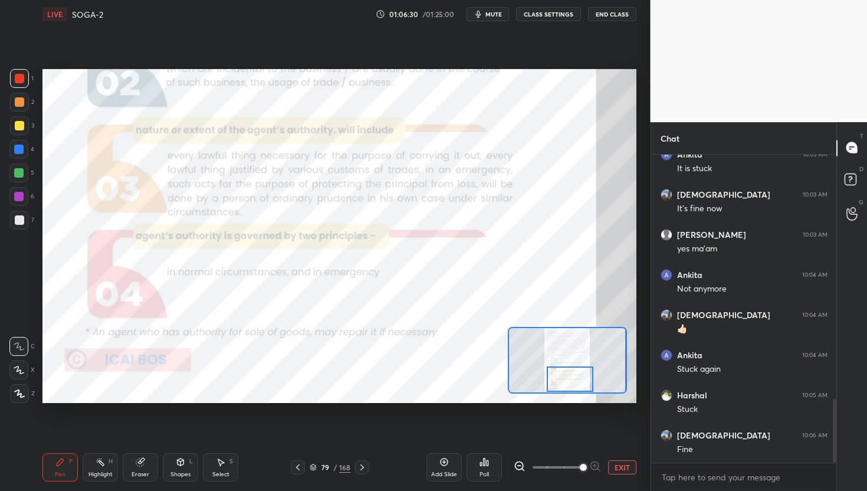
drag, startPoint x: 562, startPoint y: 356, endPoint x: 565, endPoint y: 386, distance: 30.8
click at [565, 386] on div at bounding box center [570, 379] width 47 height 26
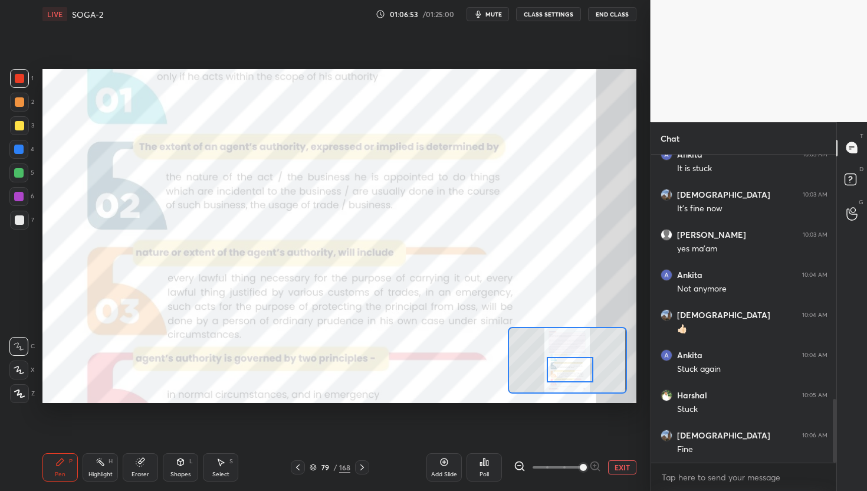
drag, startPoint x: 582, startPoint y: 378, endPoint x: 582, endPoint y: 369, distance: 8.9
click at [582, 369] on div at bounding box center [570, 370] width 47 height 26
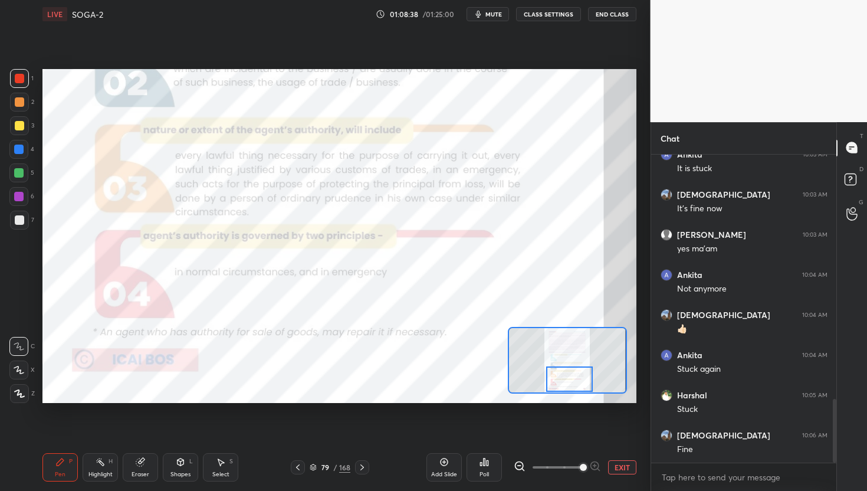
click at [570, 394] on div "Setting up your live class Poll for secs No correct answer Start poll" at bounding box center [339, 236] width 594 height 334
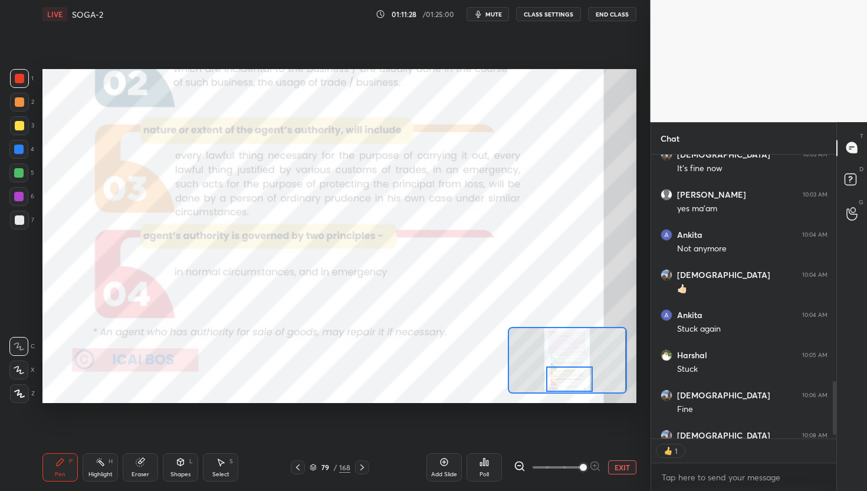
scroll to position [4, 4]
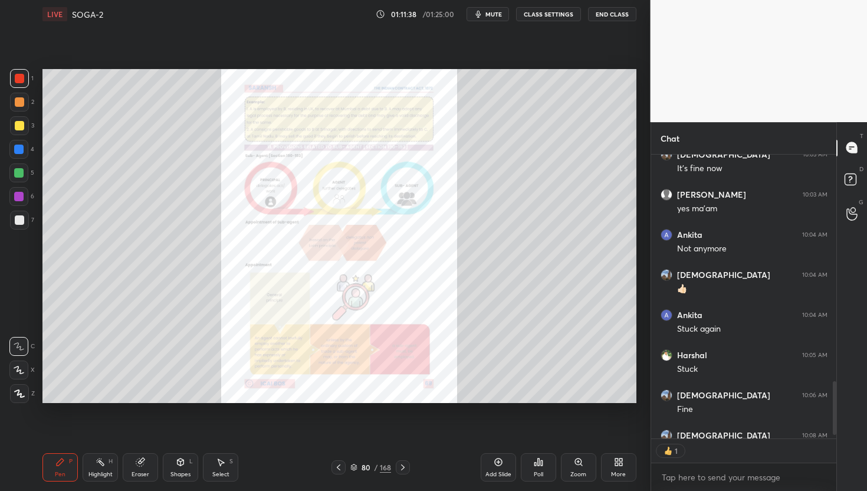
click at [577, 440] on div "Zoom" at bounding box center [578, 474] width 16 height 6
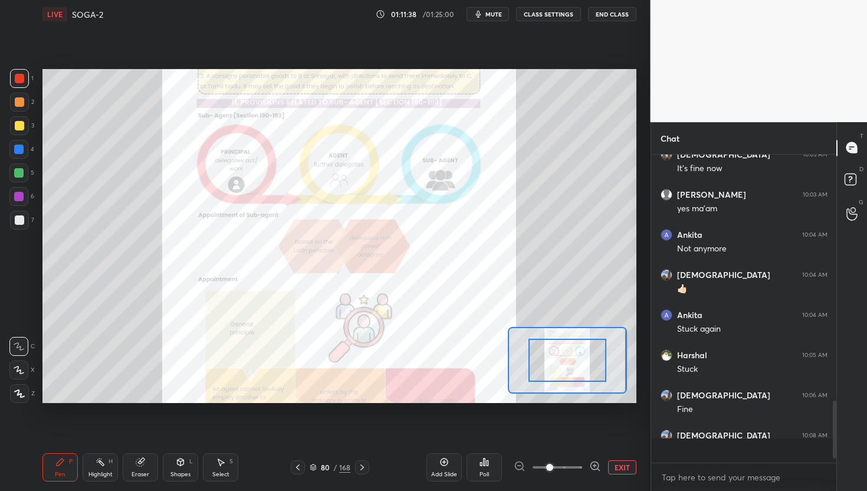
scroll to position [304, 182]
click at [593, 440] on icon at bounding box center [594, 466] width 8 height 8
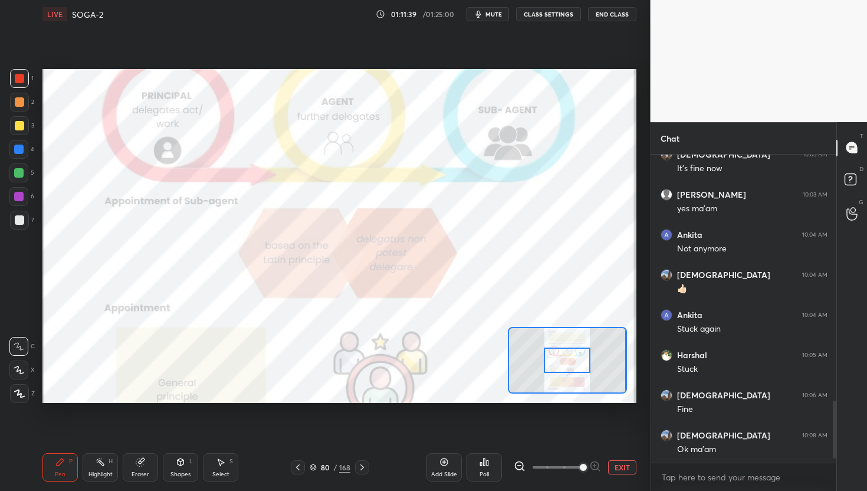
click at [587, 440] on span at bounding box center [583, 467] width 7 height 7
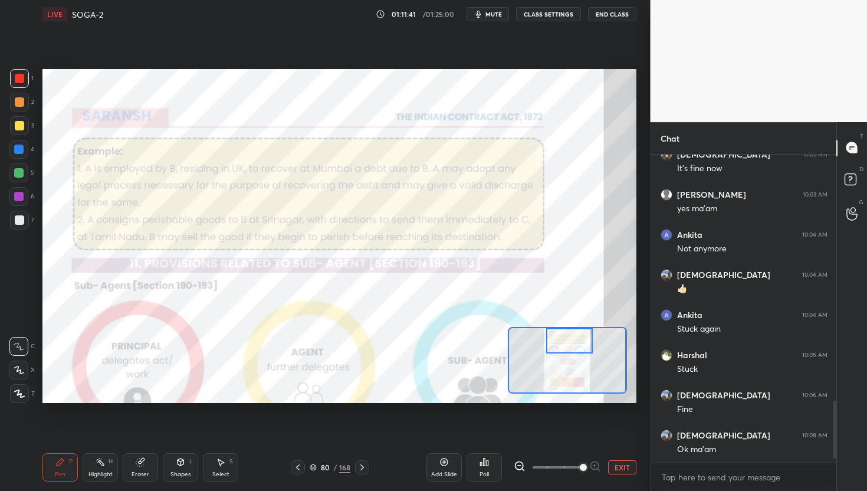
drag, startPoint x: 570, startPoint y: 358, endPoint x: 573, endPoint y: 331, distance: 26.6
click at [573, 331] on div at bounding box center [569, 341] width 47 height 26
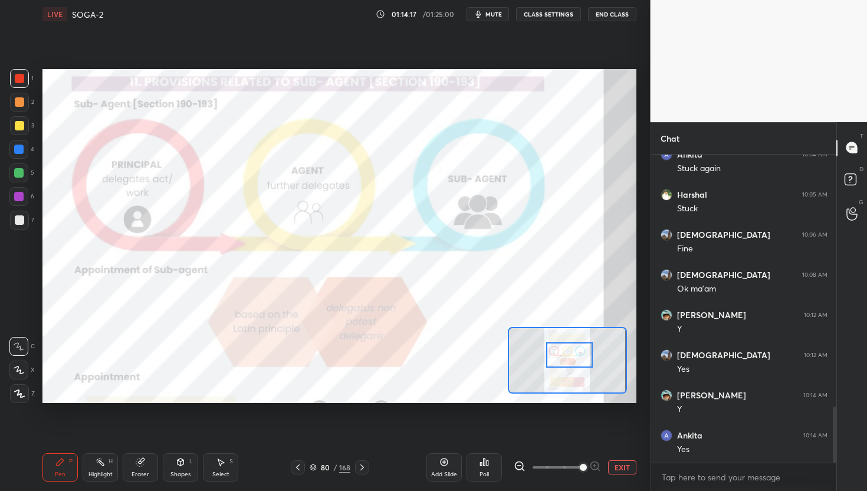
drag, startPoint x: 573, startPoint y: 343, endPoint x: 573, endPoint y: 357, distance: 14.2
click at [573, 357] on div at bounding box center [569, 355] width 47 height 26
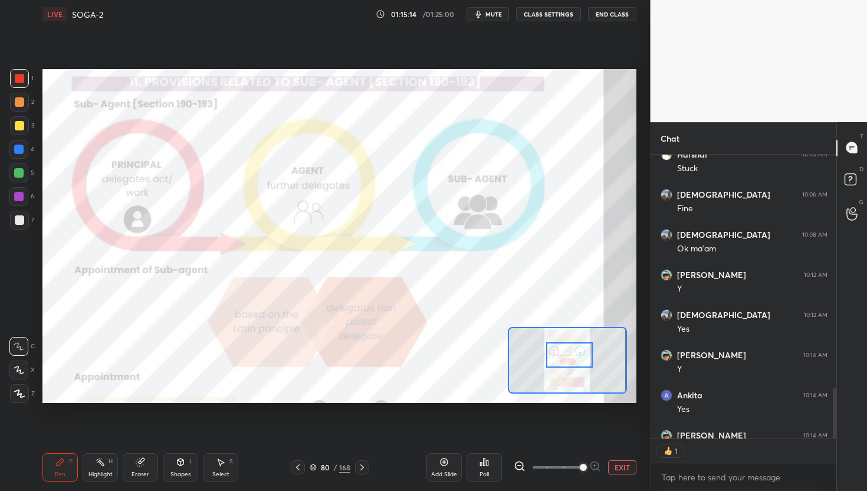
scroll to position [280, 182]
click at [612, 15] on button "End Class" at bounding box center [612, 14] width 48 height 14
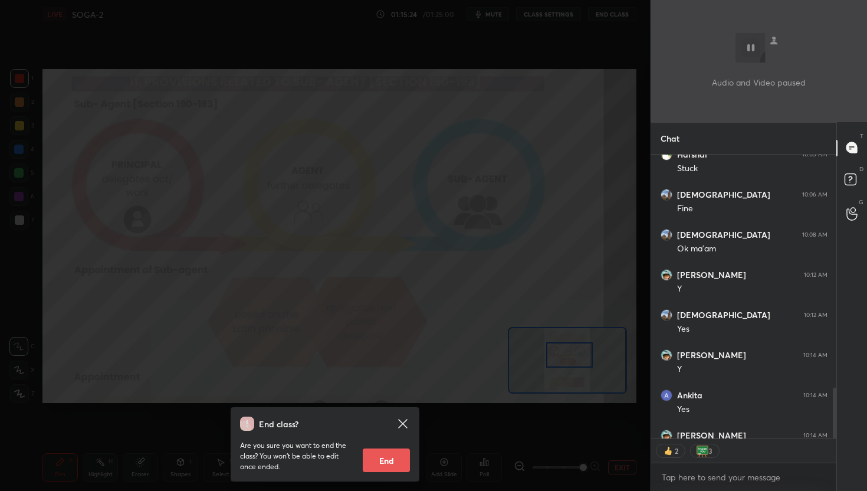
click at [405, 422] on icon at bounding box center [403, 423] width 14 height 14
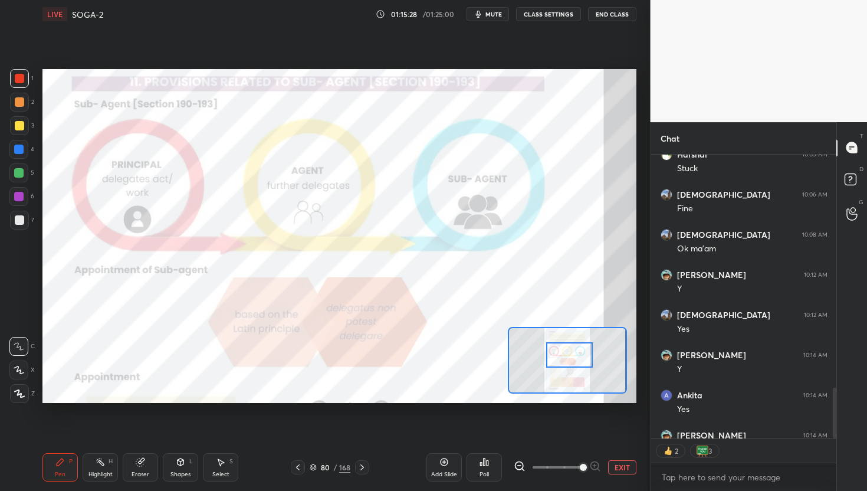
click at [606, 14] on button "End Class" at bounding box center [612, 14] width 48 height 14
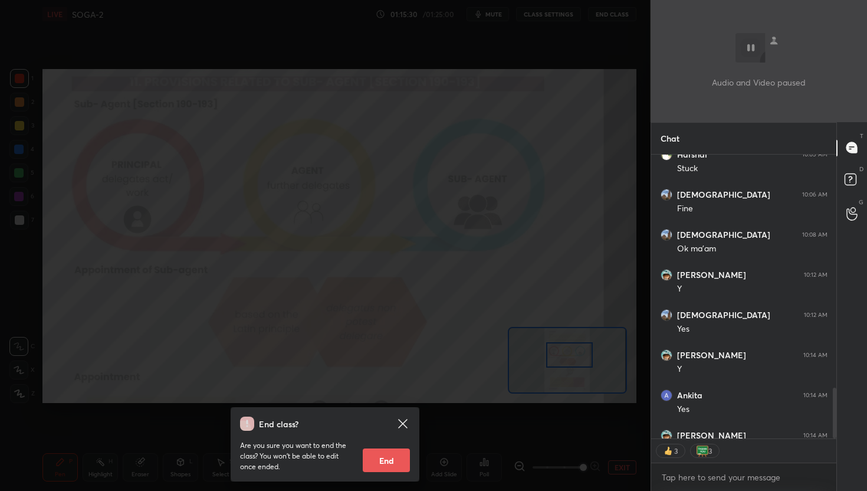
click at [390, 440] on button "End" at bounding box center [386, 460] width 47 height 24
type textarea "x"
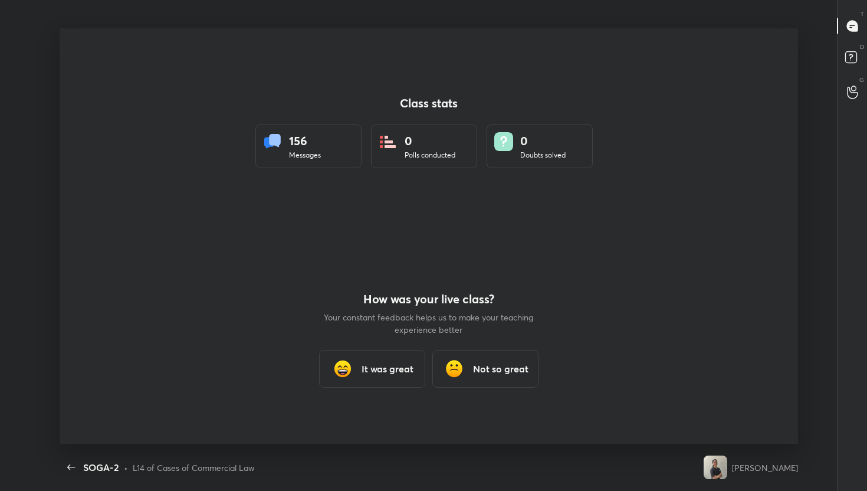
scroll to position [58570, 58140]
